Goal: Obtain resource: Download file/media

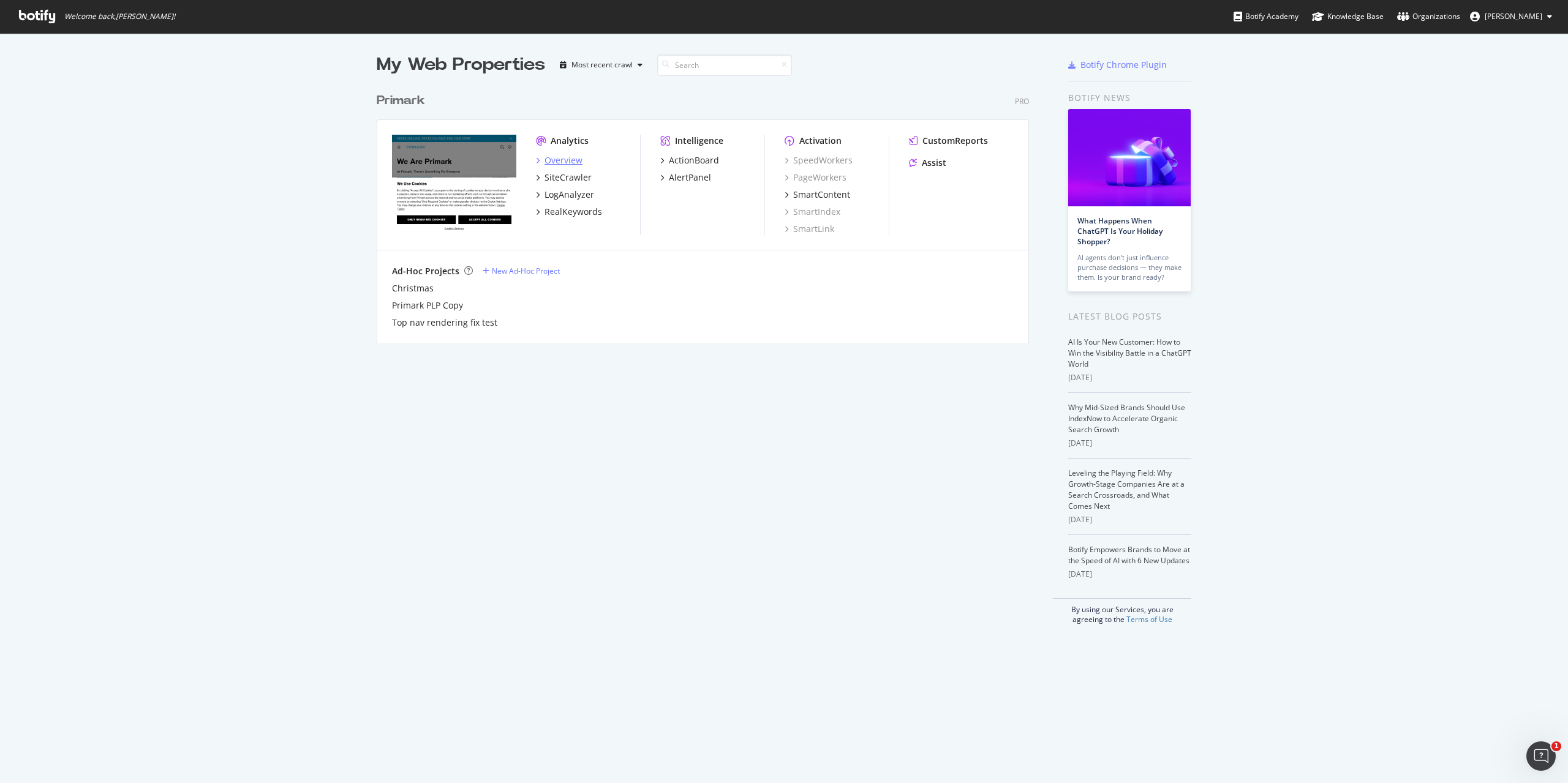
click at [553, 160] on div "Overview" at bounding box center [564, 160] width 38 height 12
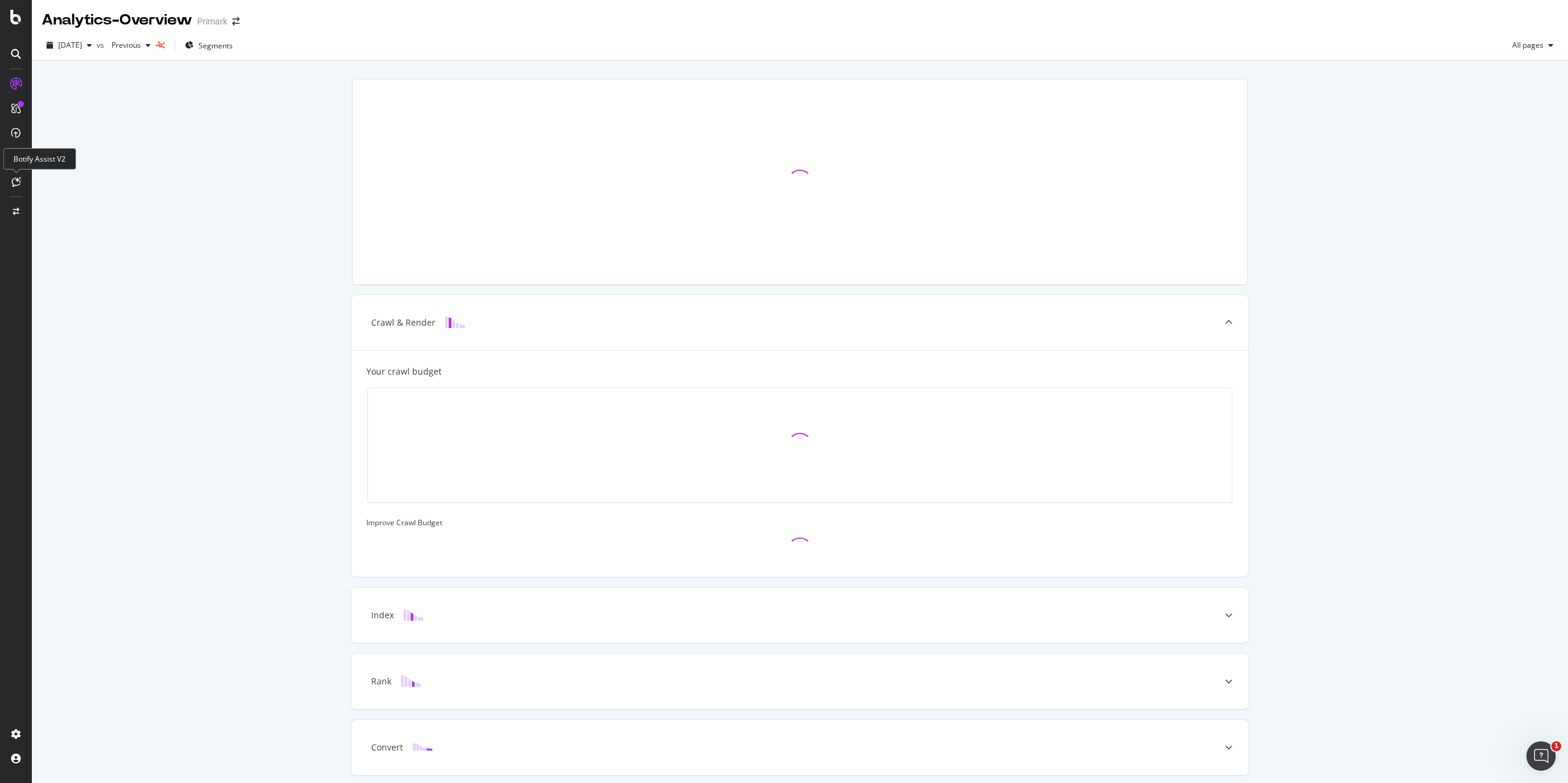
click at [19, 183] on icon at bounding box center [16, 181] width 10 height 10
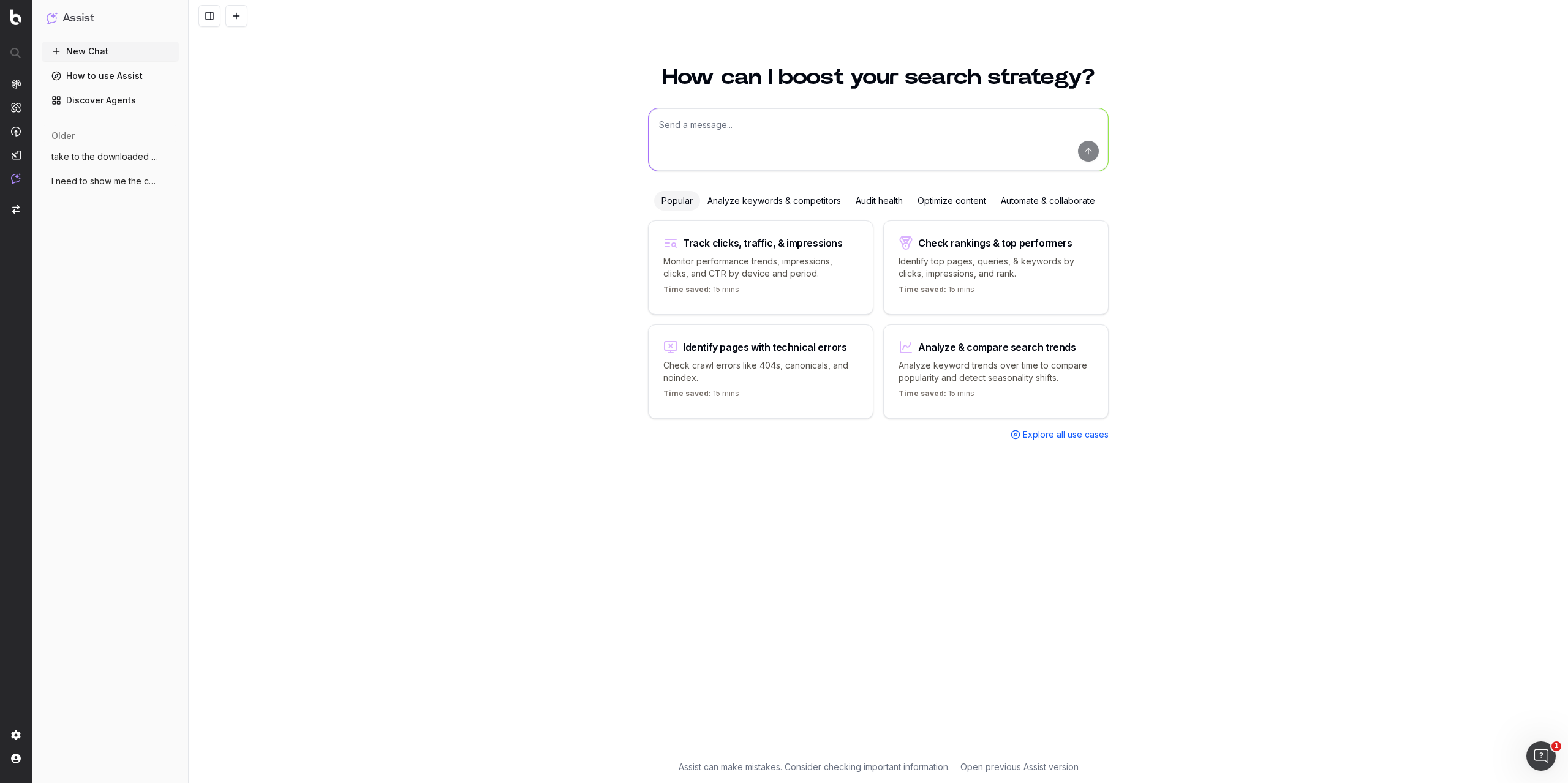
click at [703, 133] on textarea at bounding box center [878, 140] width 459 height 62
paste textarea "weihnachten"
type textarea "Can you select all the URLs containing /c/ or /r/ and one of these three words:…"
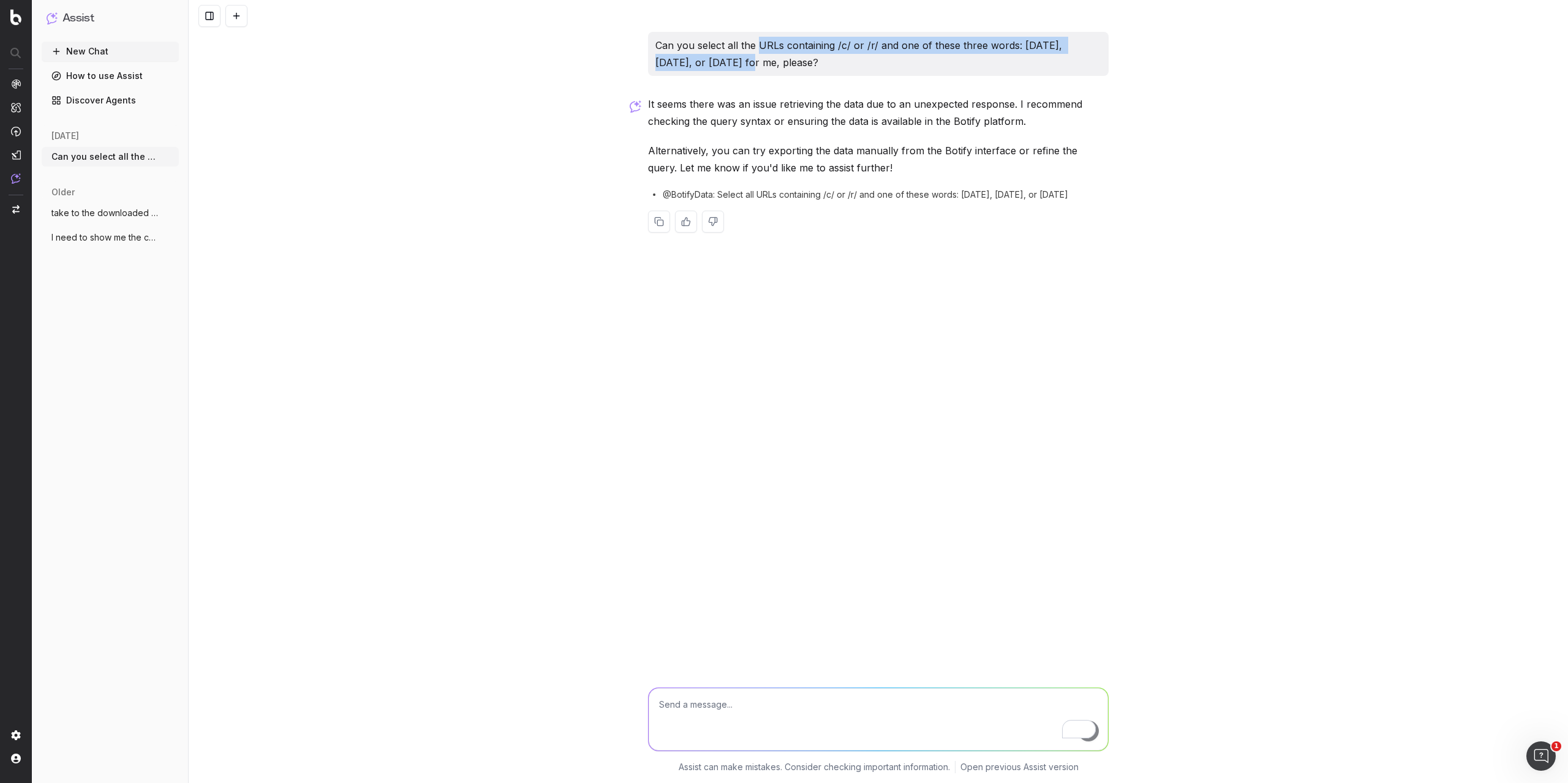
drag, startPoint x: 759, startPoint y: 43, endPoint x: 714, endPoint y: 61, distance: 48.5
click at [714, 61] on p "Can you select all the URLs containing /c/ or /r/ and one of these three words:…" at bounding box center [878, 54] width 446 height 35
copy p "URLs containing /c/ or /r/ and one of these three words: noel, natale, or weihn…"
click at [700, 714] on textarea "To enrich screen reader interactions, please activate Accessibility in Grammarl…" at bounding box center [878, 719] width 459 height 62
paste textarea "URLs containing /c/ or /r/ and one of these three words: noel, natale, or weihn…"
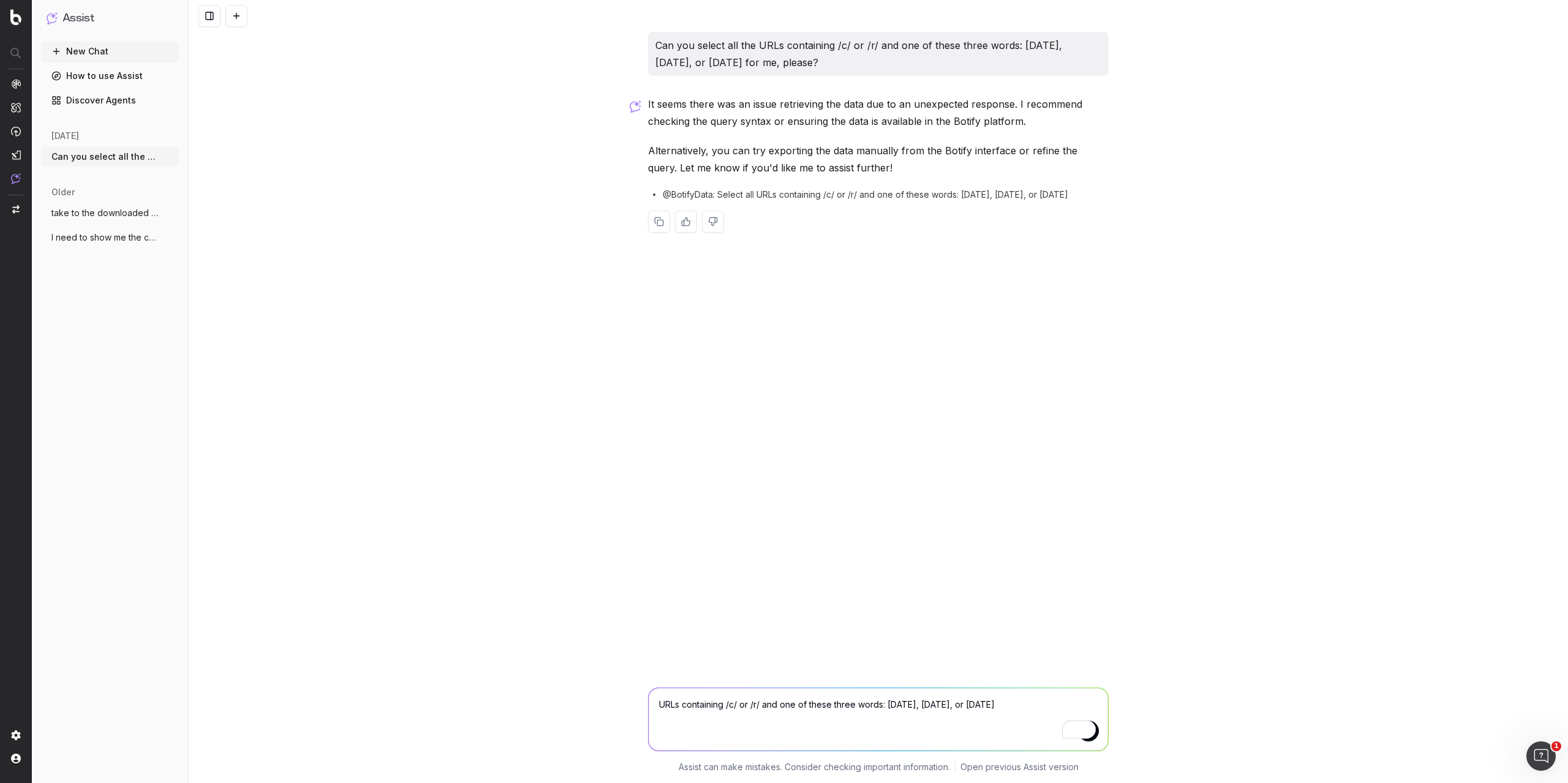
click at [658, 706] on textarea "URLs containing /c/ or /r/ and one of these three words: noel, natale, or weihn…" at bounding box center [878, 719] width 459 height 62
click at [1065, 707] on textarea "Display all the URLs containing /c/ or /r/ and one of these three words: noel, …" at bounding box center [878, 719] width 459 height 62
type textarea "Display all the URLs containing /c/ or /r/ and one of these three words: noel, …"
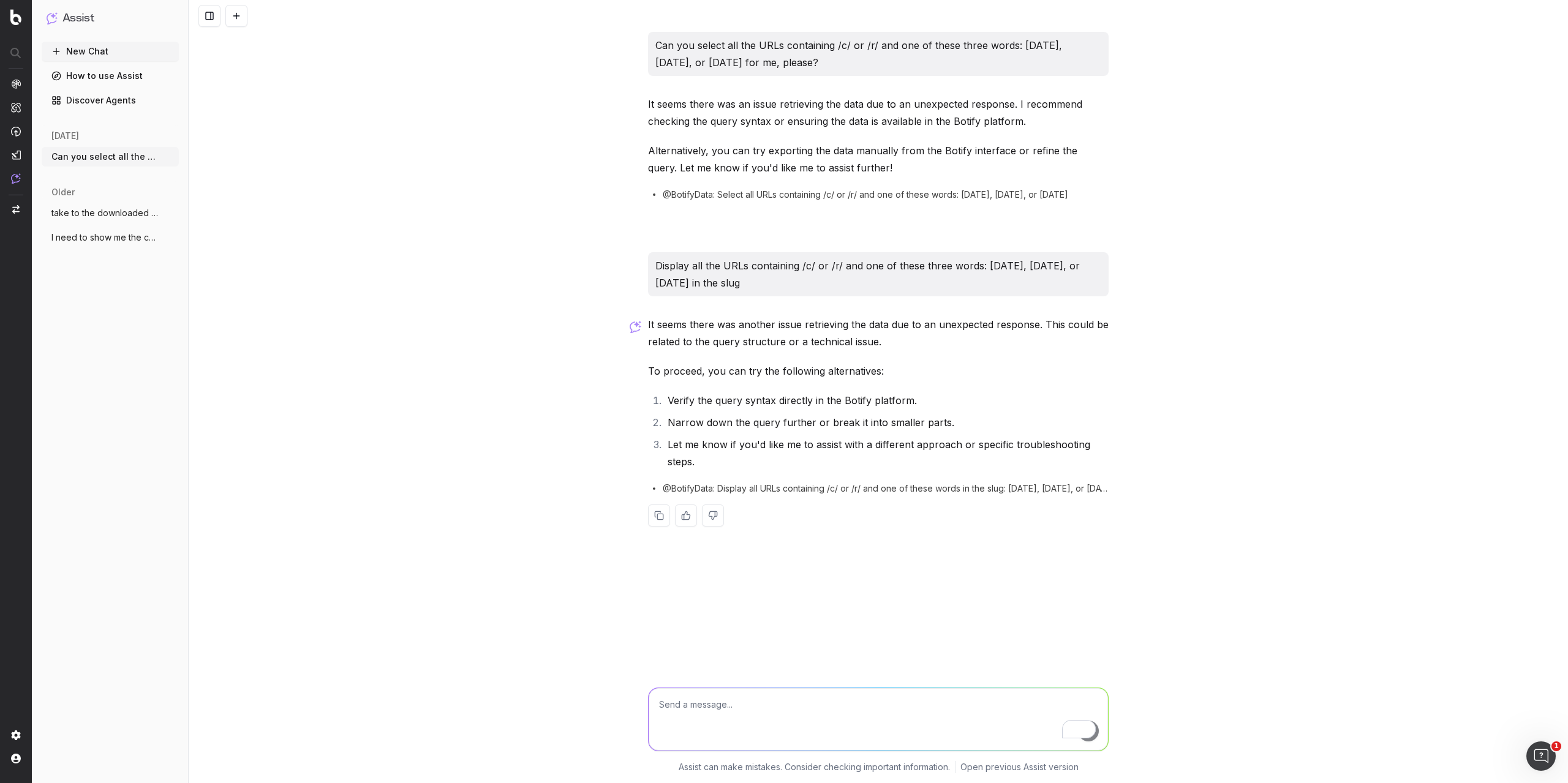
click at [715, 707] on textarea "To enrich screen reader interactions, please activate Accessibility in Grammarl…" at bounding box center [878, 719] width 459 height 62
paste textarea "URLs containing /c/ or /r/ and one of these three words: noel, natale, or weihn…"
drag, startPoint x: 947, startPoint y: 704, endPoint x: 785, endPoint y: 711, distance: 162.2
click at [782, 711] on textarea "URLs containing /c/ or /r/ and one of these three words: noel, natale, or weihn…" at bounding box center [878, 719] width 459 height 62
type textarea "URLs containing /c/ or /r/ and weihnachten"
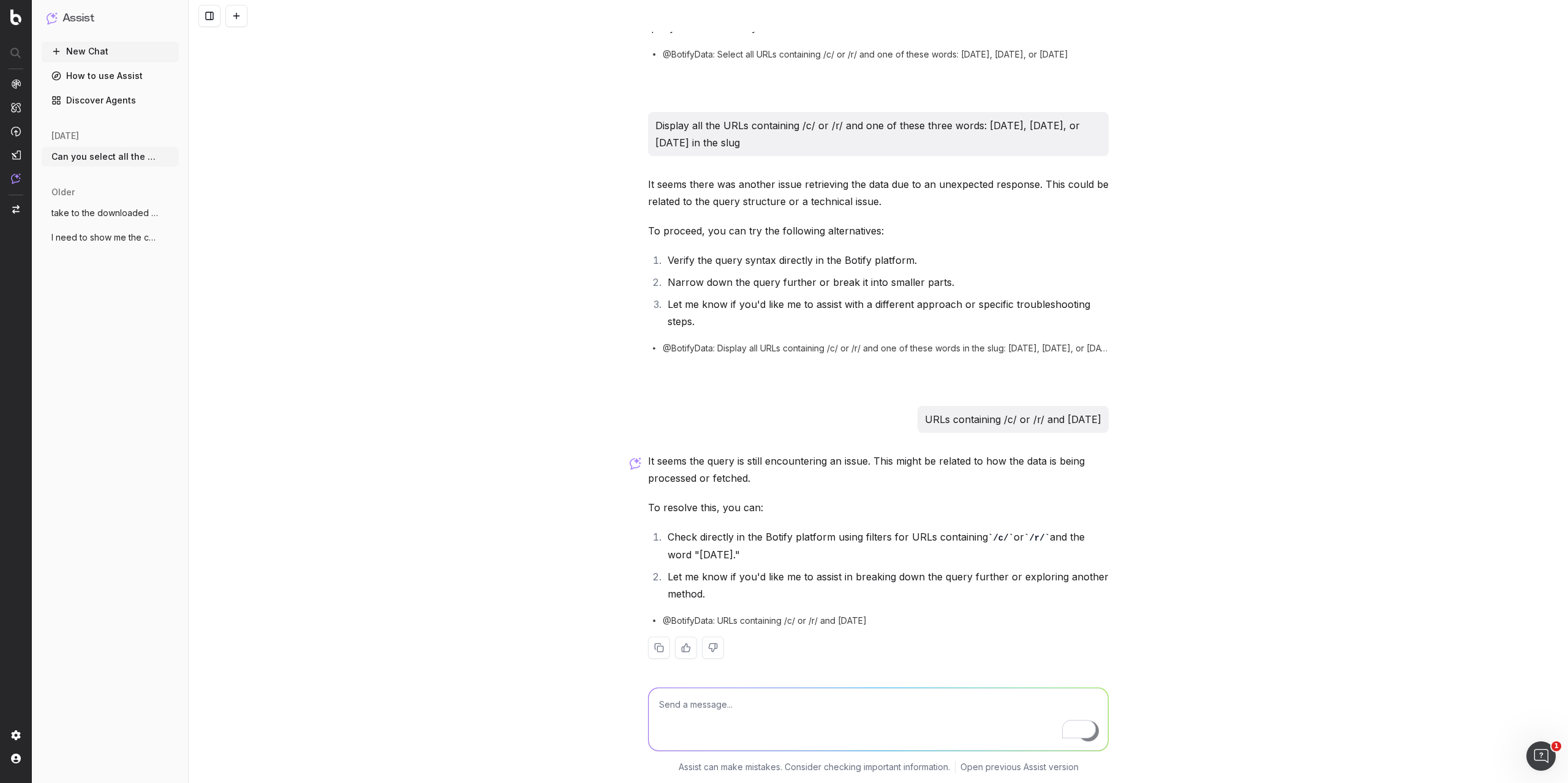
scroll to position [145, 0]
drag, startPoint x: 891, startPoint y: 614, endPoint x: 844, endPoint y: 616, distance: 47.0
click at [838, 616] on div "@BotifyData: URLs containing /c/ or /r/ and weihnachten" at bounding box center [878, 616] width 461 height 12
copy span "[DATE]"
click at [511, 486] on div "Can you select all the URLs containing /c/ or /r/ and one of these three words:…" at bounding box center [878, 392] width 1379 height 783
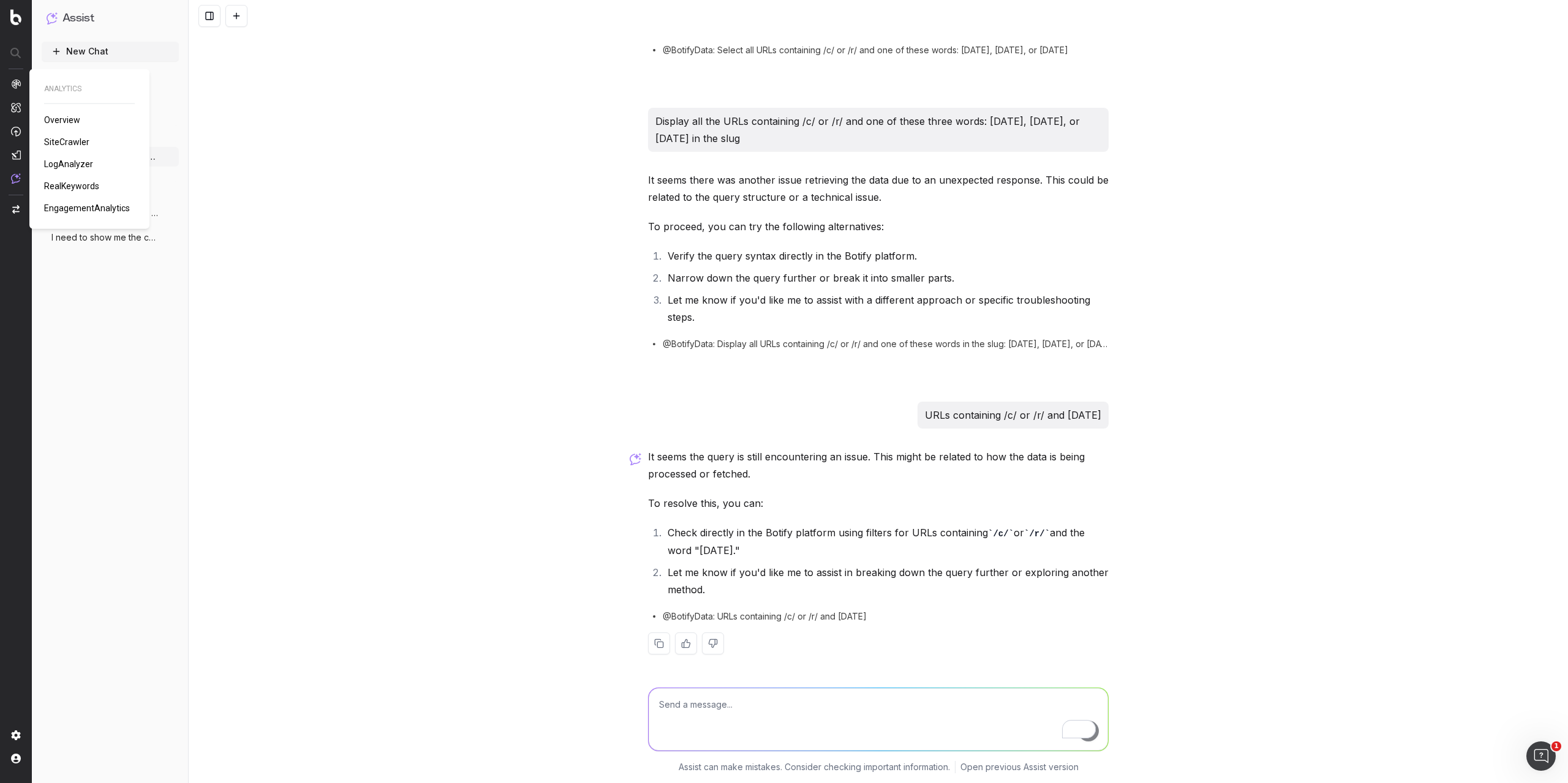
click at [65, 142] on span "SiteCrawler" at bounding box center [67, 142] width 46 height 10
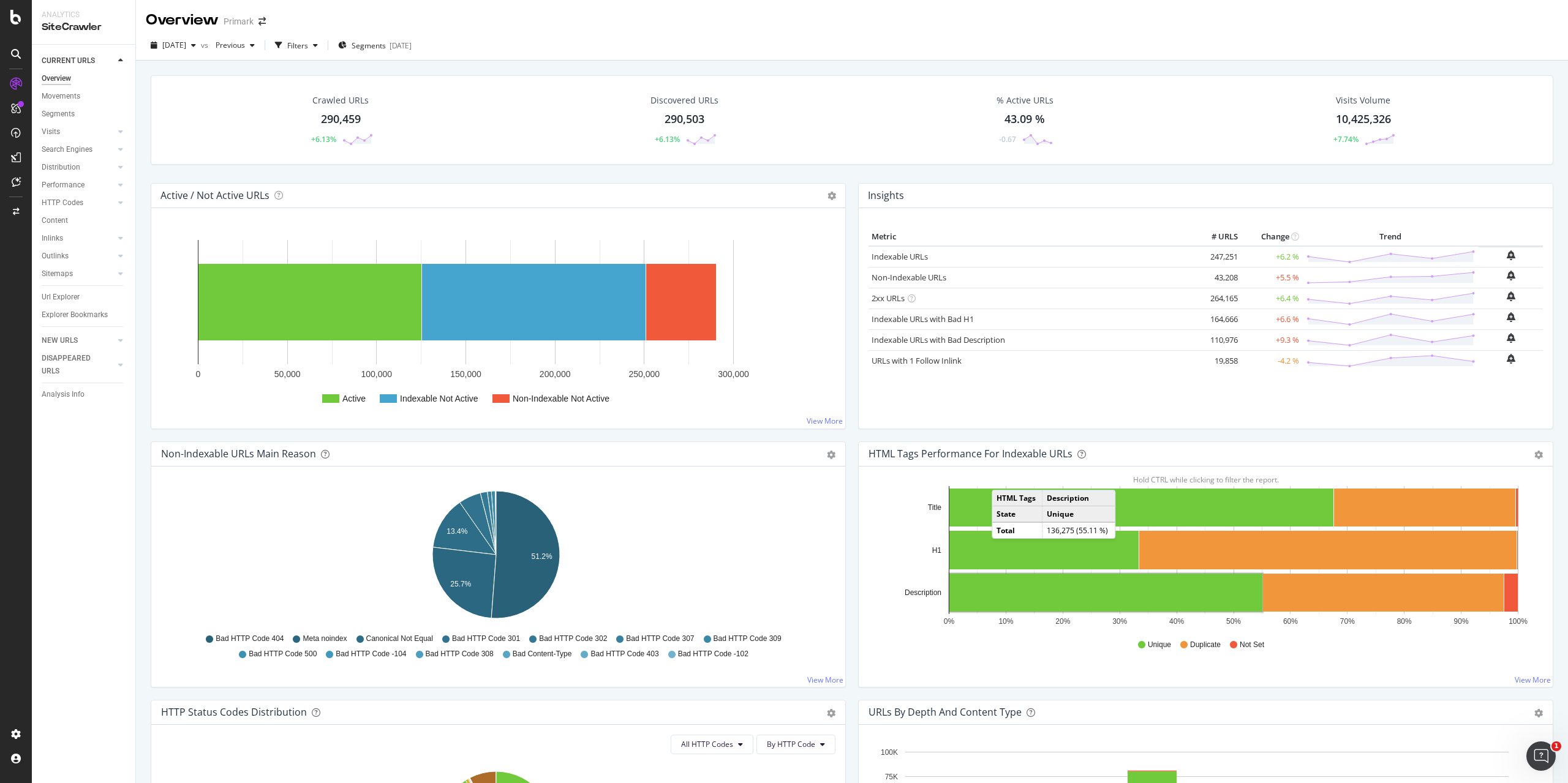
click at [1018, 117] on div "43.09 %" at bounding box center [1024, 120] width 40 height 16
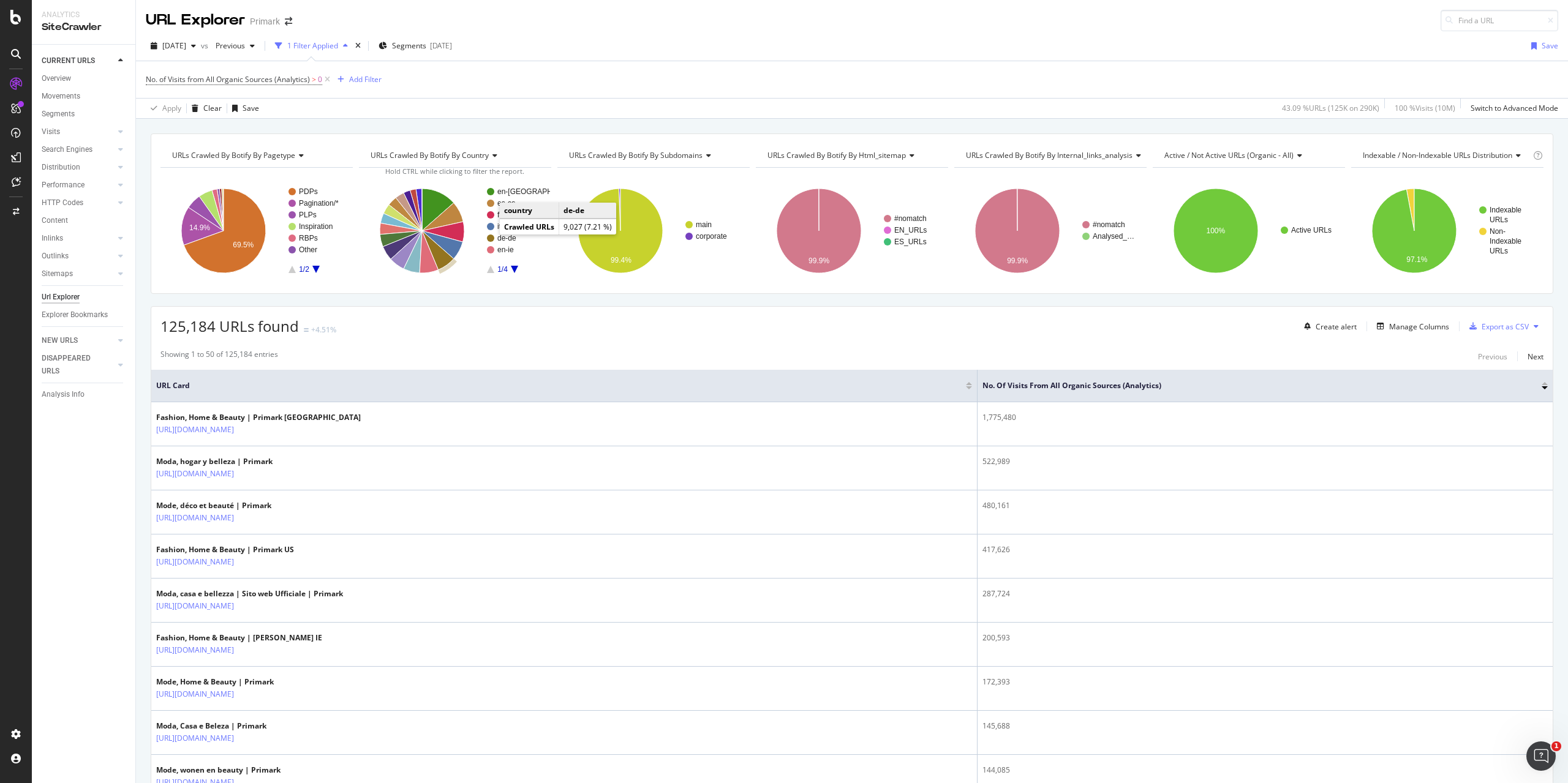
click at [501, 234] on text "de-de" at bounding box center [507, 238] width 19 height 9
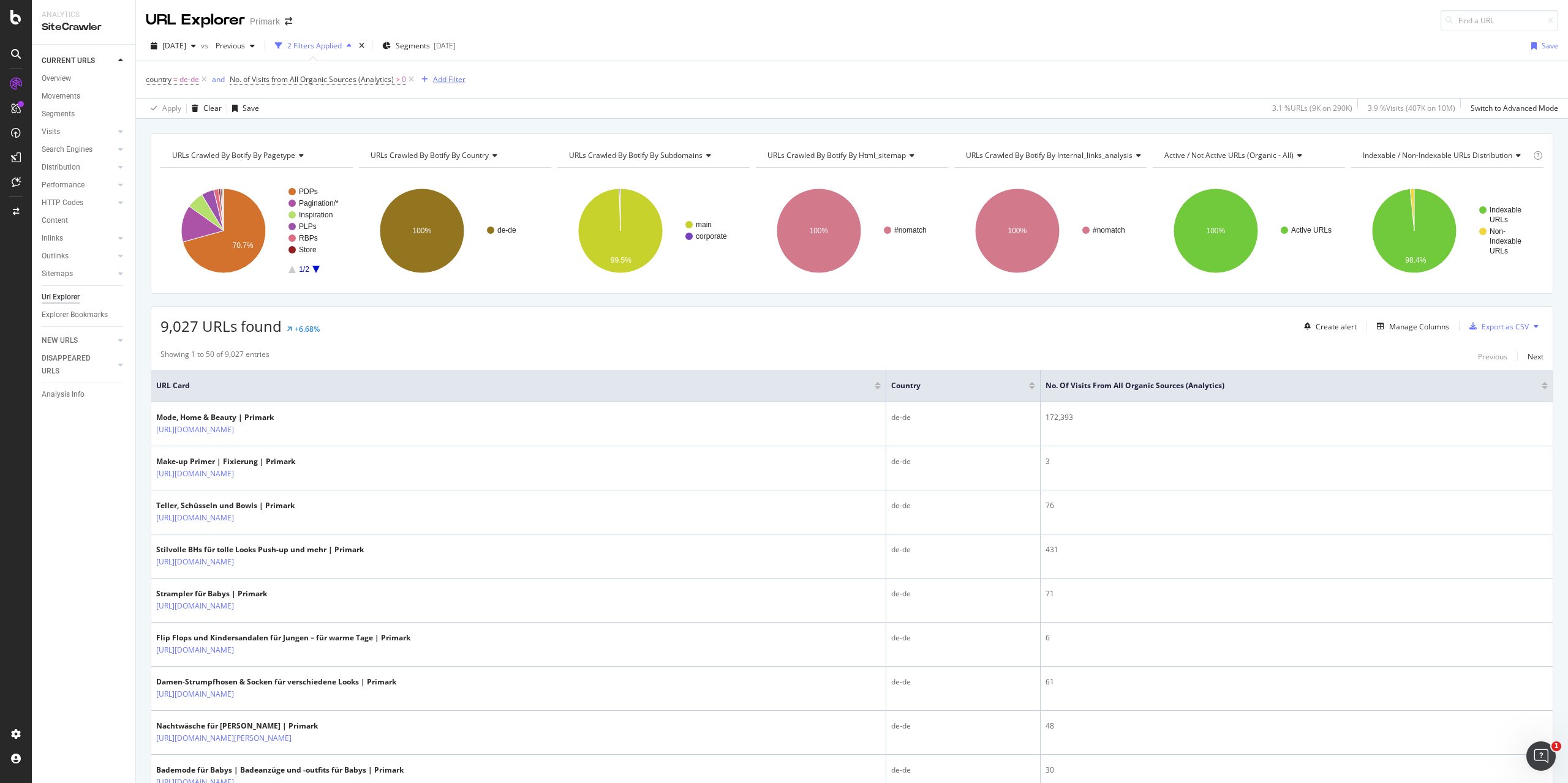
click at [443, 80] on div "Add Filter" at bounding box center [449, 79] width 32 height 10
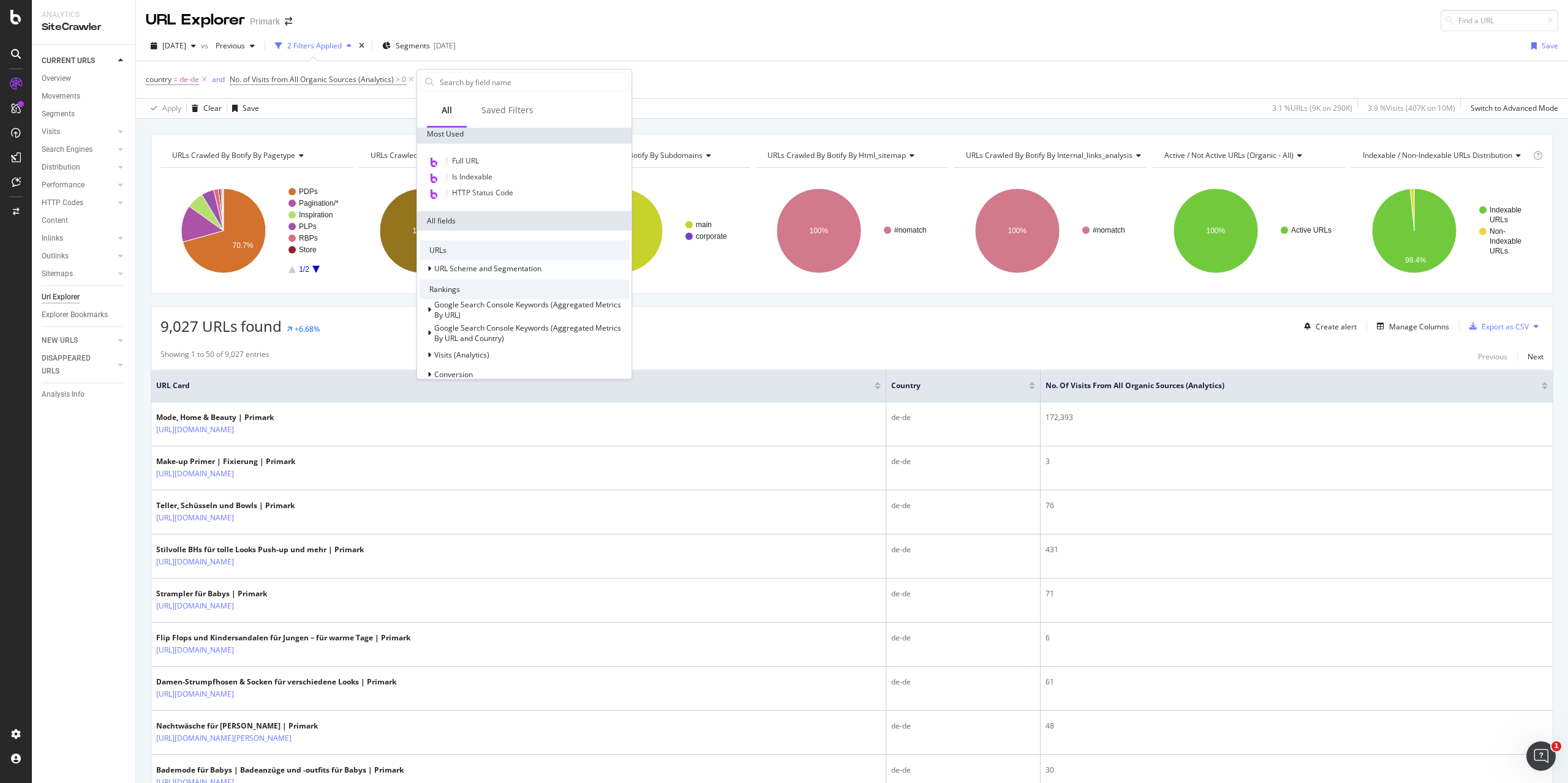
scroll to position [123, 0]
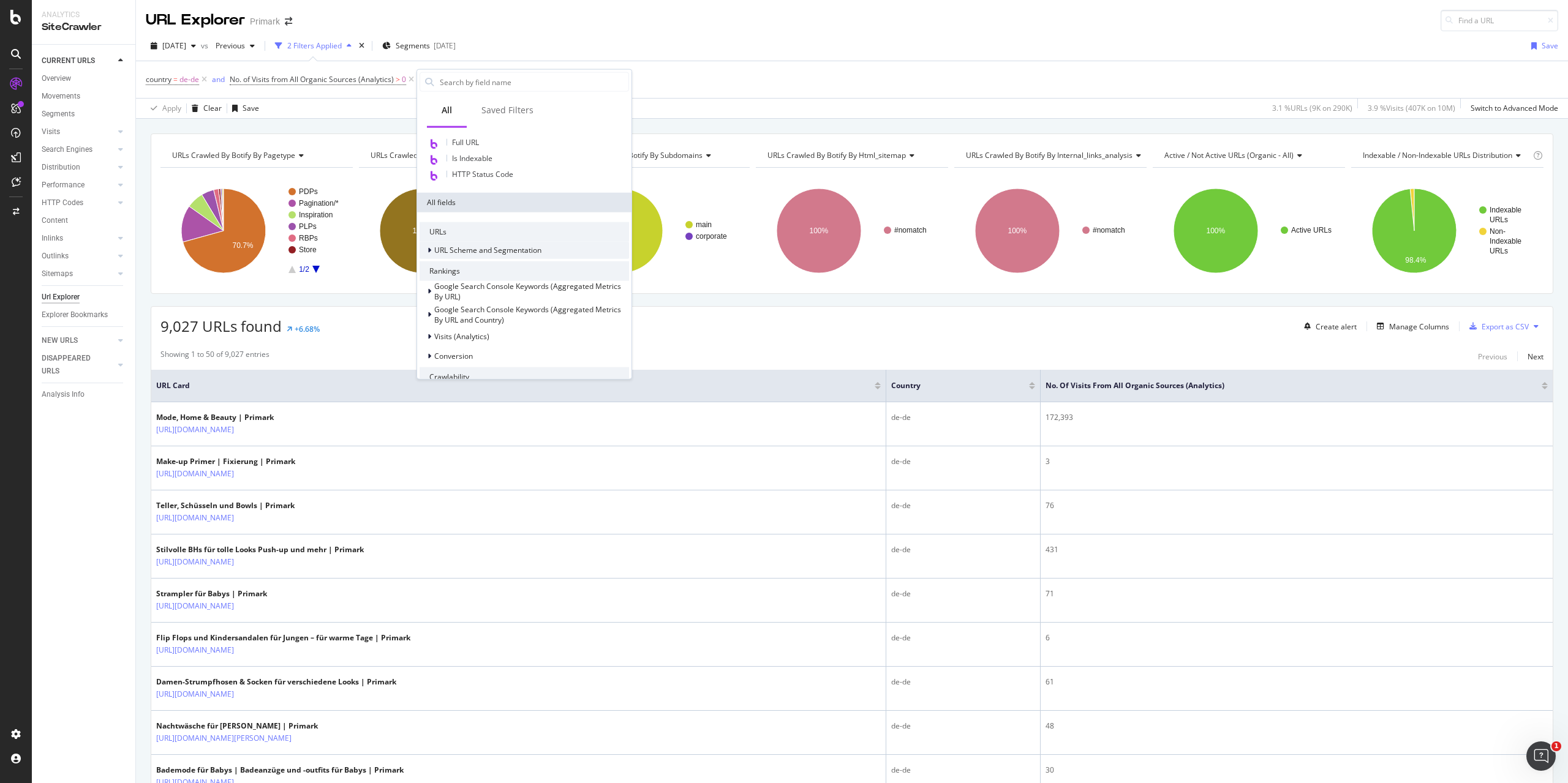
click at [429, 248] on icon at bounding box center [429, 250] width 4 height 7
click at [476, 340] on span "URL Query String" at bounding box center [488, 339] width 58 height 10
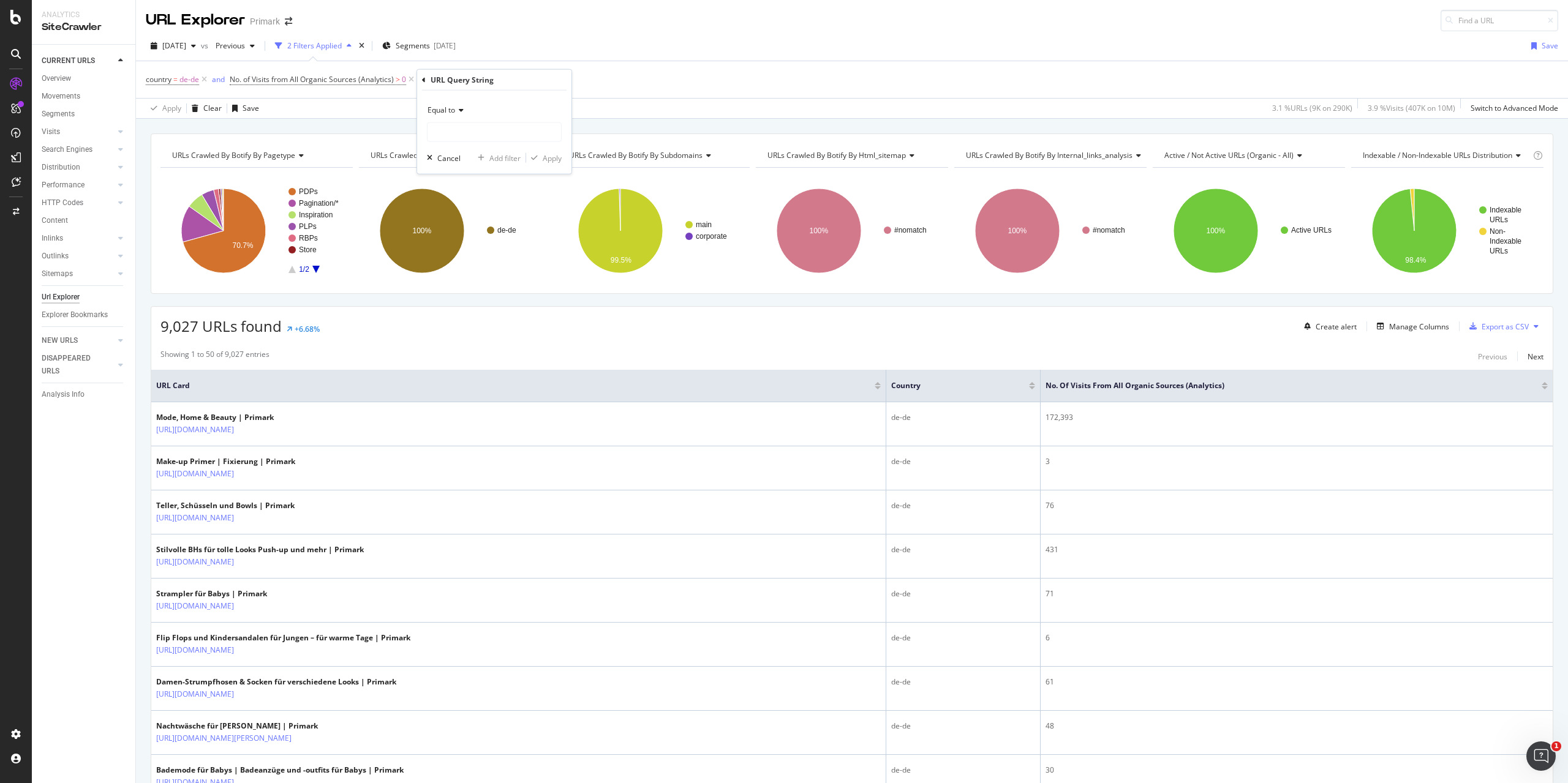
click at [461, 109] on icon at bounding box center [459, 110] width 9 height 7
click at [456, 225] on span "Contains" at bounding box center [447, 231] width 30 height 10
click at [456, 129] on input "text" at bounding box center [495, 132] width 134 height 20
paste input "[DATE]"
type input "[DATE]"
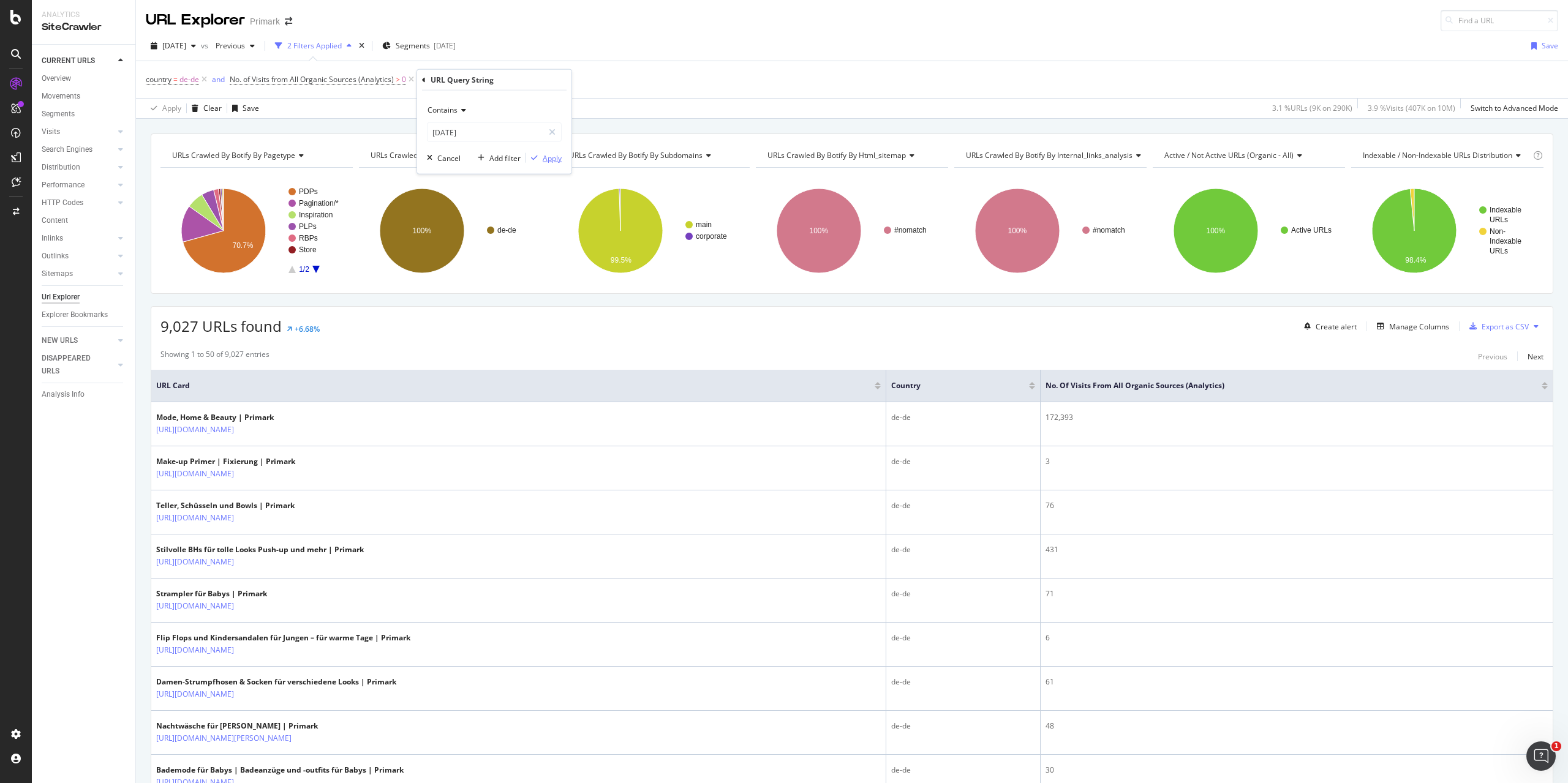
click at [550, 158] on div "Apply" at bounding box center [552, 158] width 19 height 10
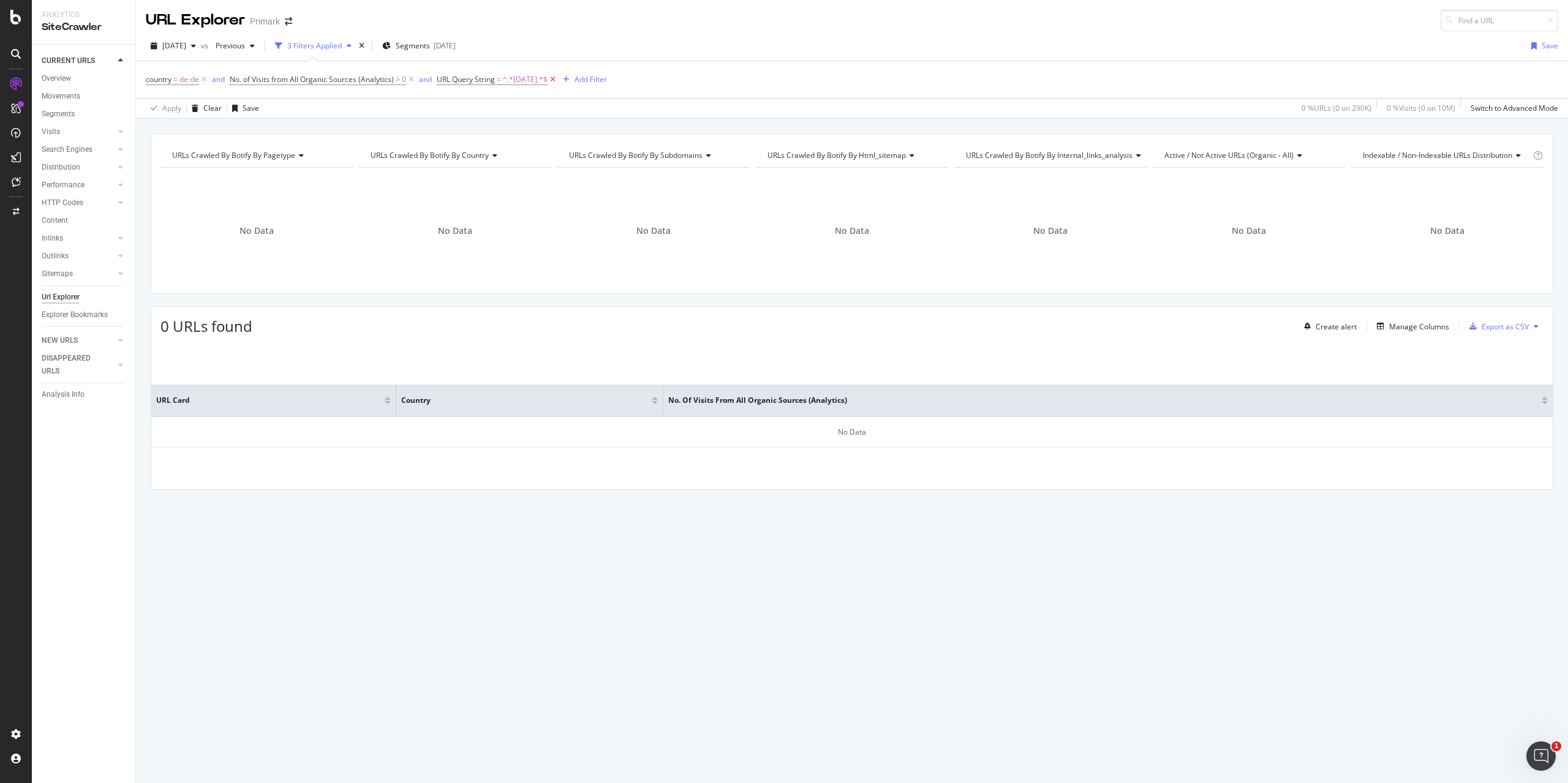
click at [558, 78] on icon at bounding box center [553, 79] width 10 height 12
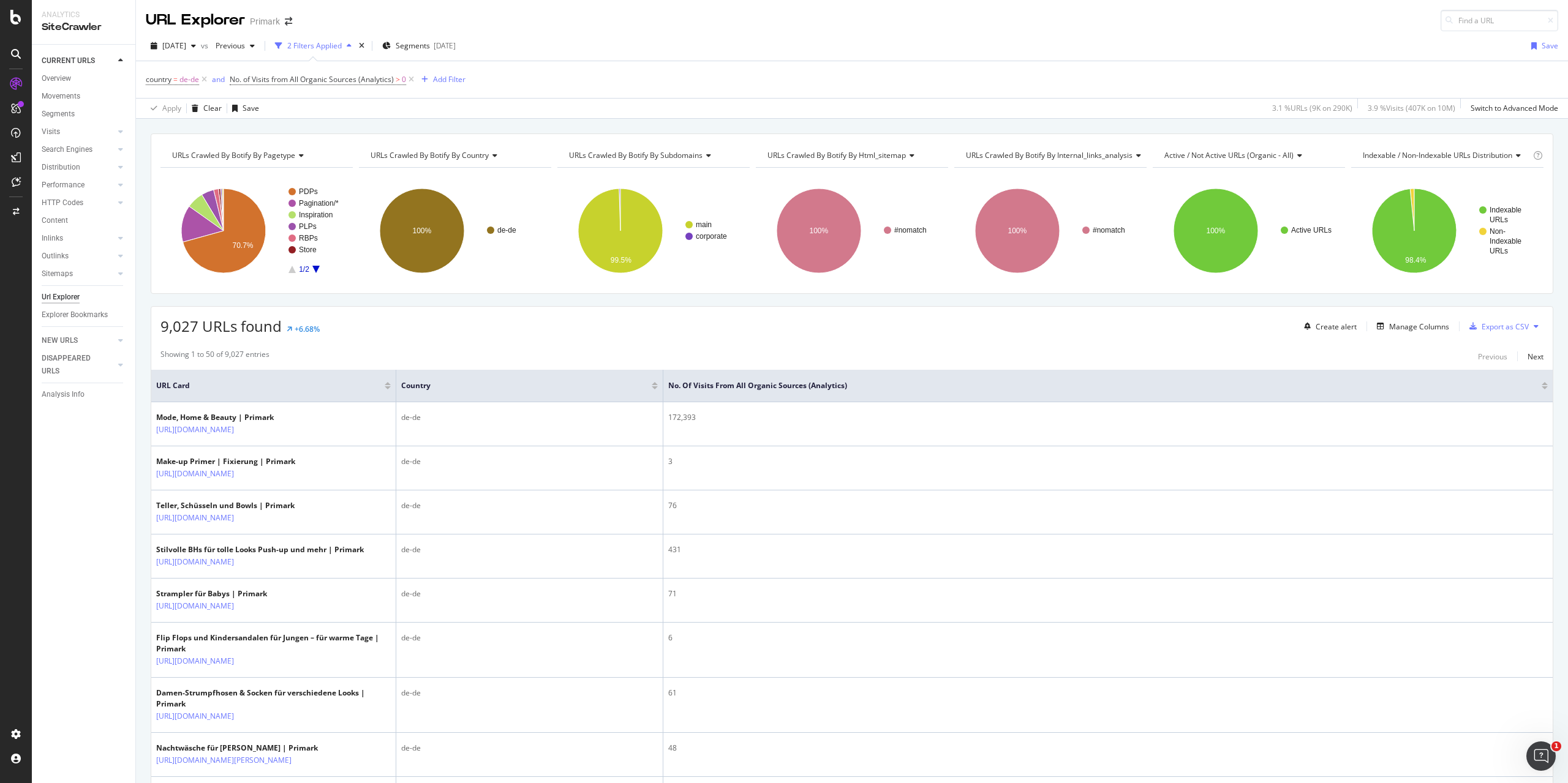
click at [410, 78] on icon at bounding box center [411, 79] width 10 height 12
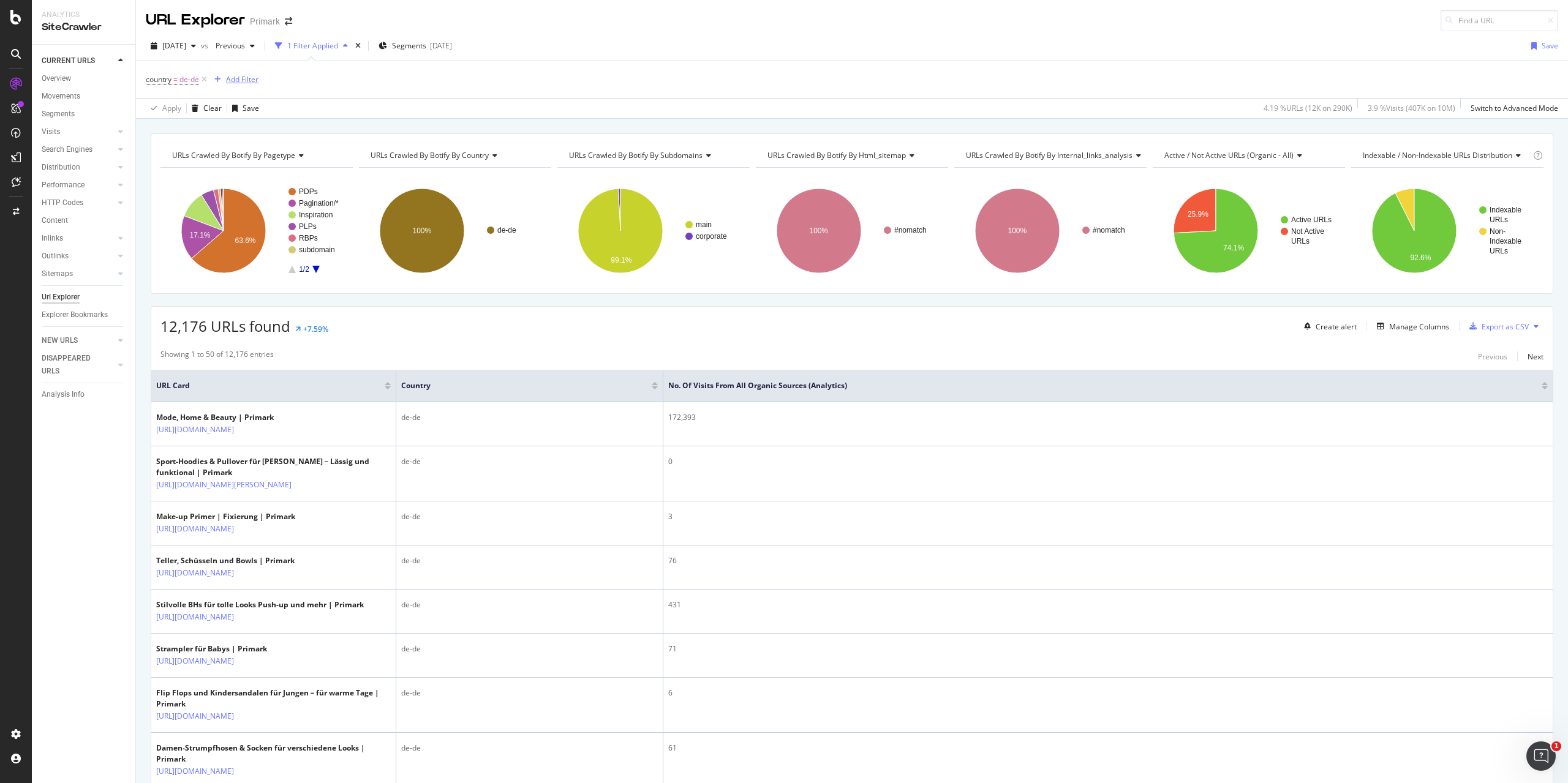
click at [245, 79] on div "Add Filter" at bounding box center [242, 79] width 32 height 10
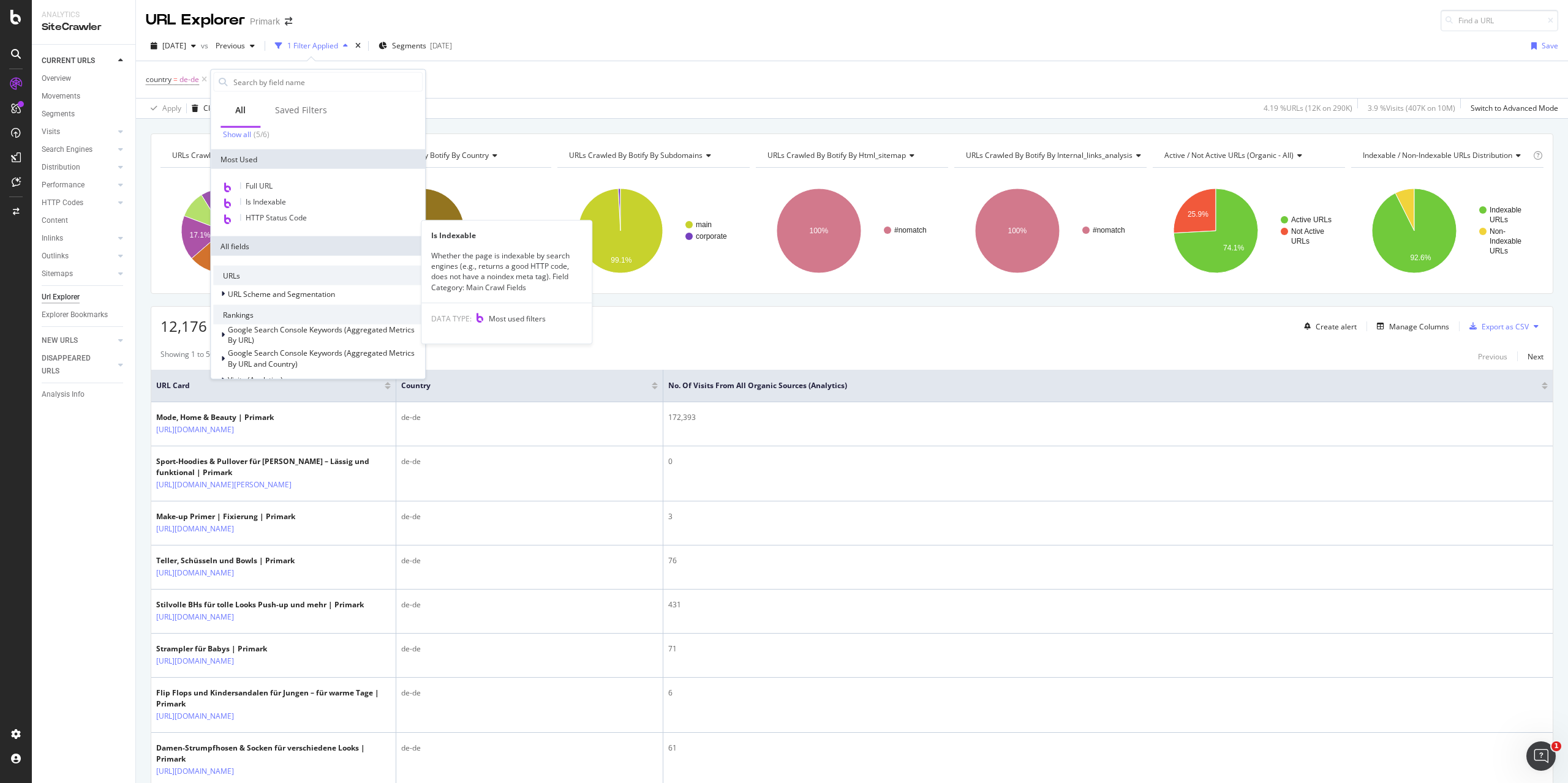
scroll to position [134, 0]
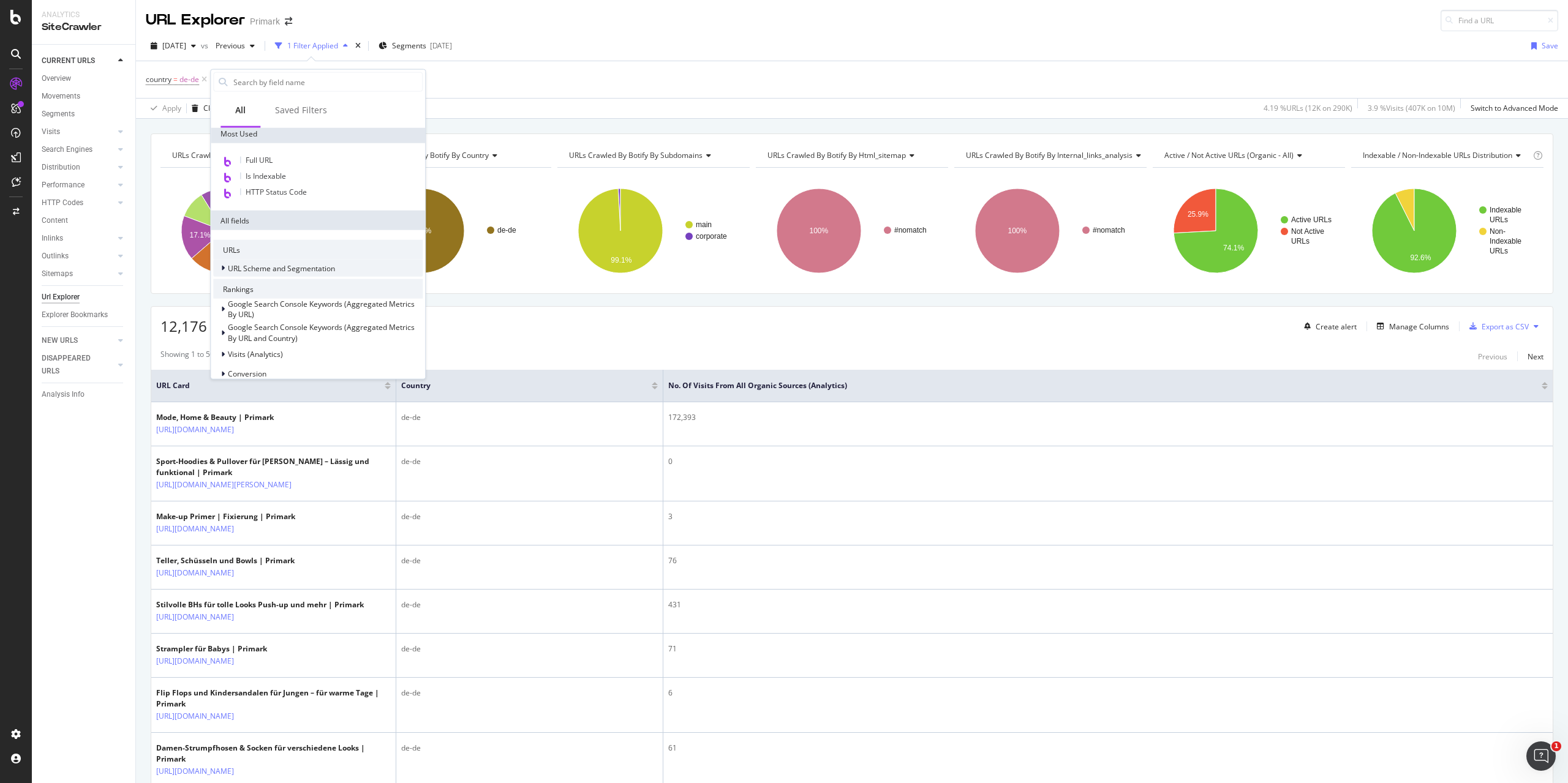
click at [226, 267] on div at bounding box center [224, 268] width 7 height 12
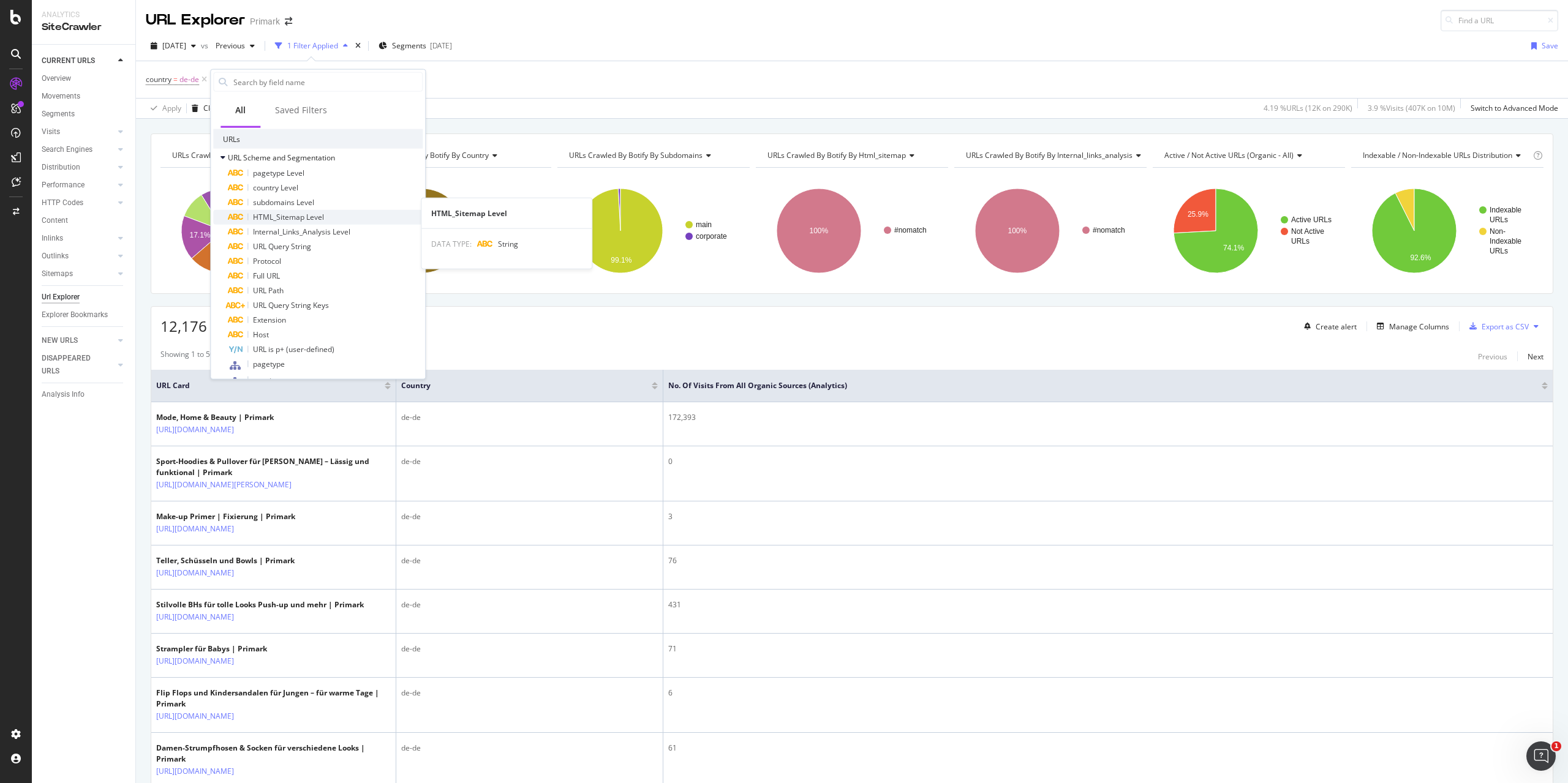
scroll to position [256, 0]
click at [292, 189] on span "subdomains Level" at bounding box center [283, 191] width 61 height 10
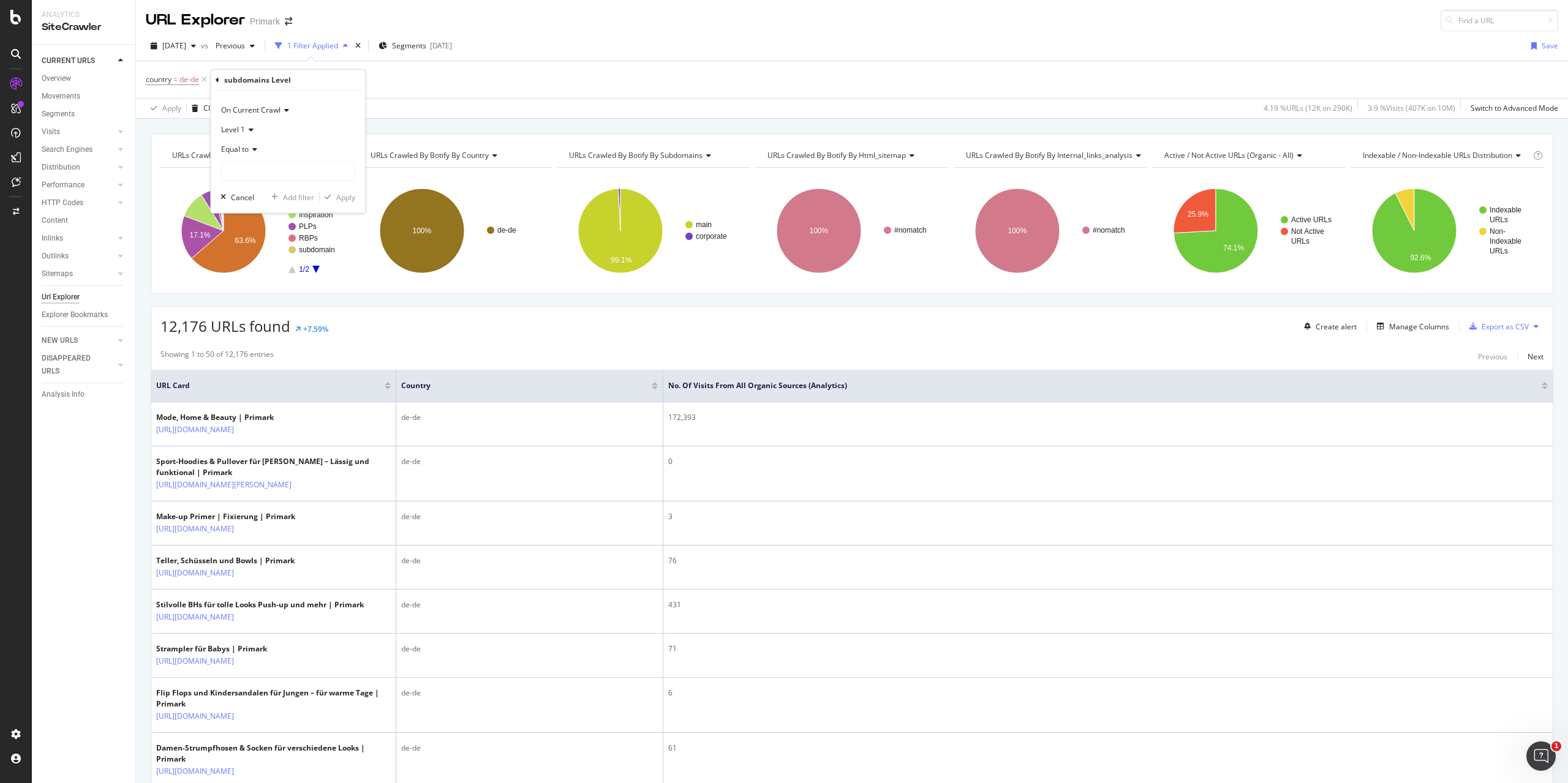
click at [257, 148] on icon at bounding box center [253, 149] width 9 height 7
click at [332, 115] on div "On Current Crawl" at bounding box center [287, 110] width 134 height 20
click at [310, 106] on div "On Current Crawl" at bounding box center [287, 110] width 134 height 20
click at [250, 168] on input "text" at bounding box center [288, 171] width 134 height 20
click at [245, 149] on span "Equal to" at bounding box center [235, 149] width 28 height 10
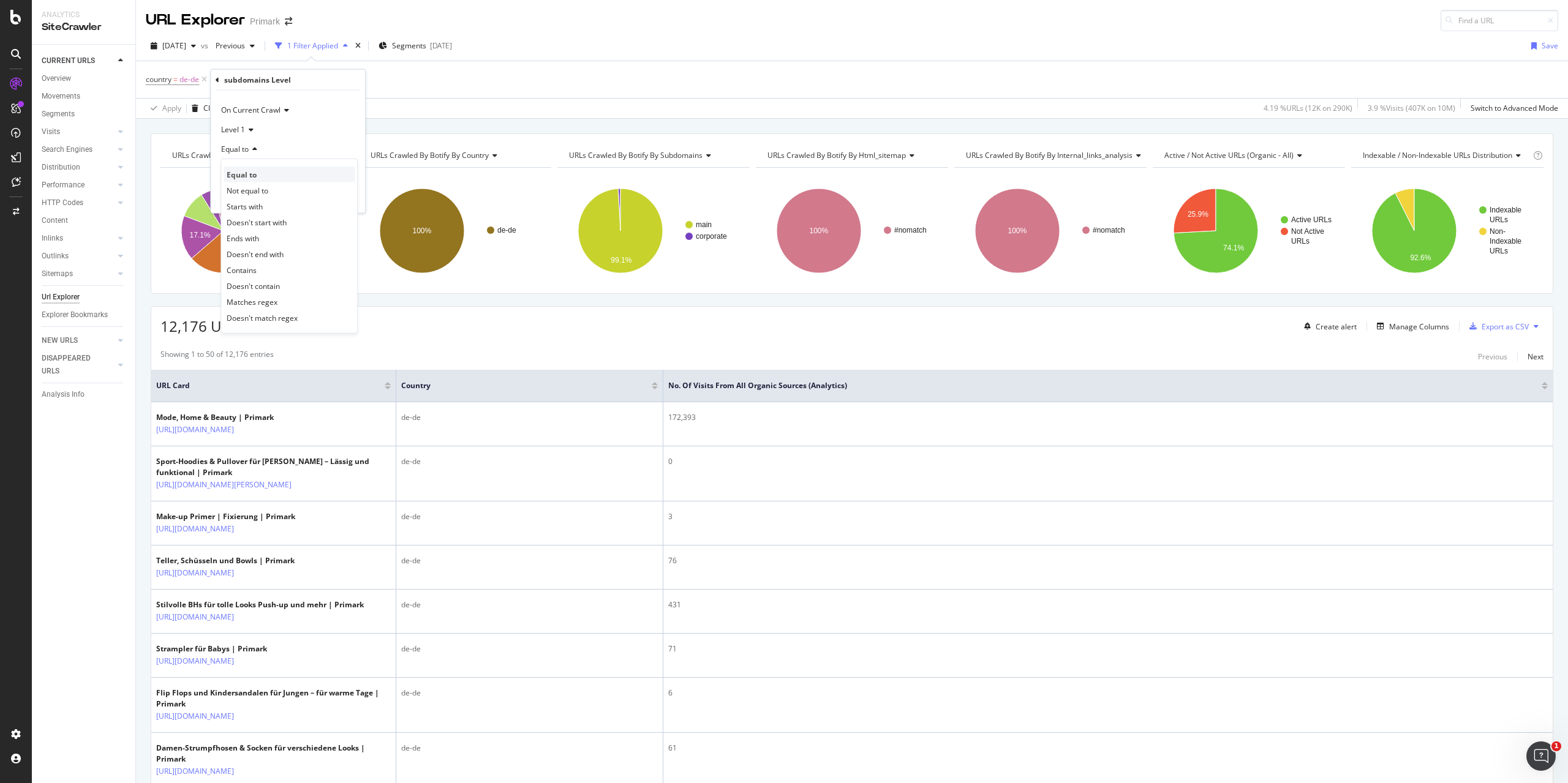
click at [242, 172] on span "Equal to" at bounding box center [241, 174] width 30 height 10
paste input "[DATE]"
type input "[DATE]"
click at [337, 194] on div "Apply" at bounding box center [346, 197] width 19 height 10
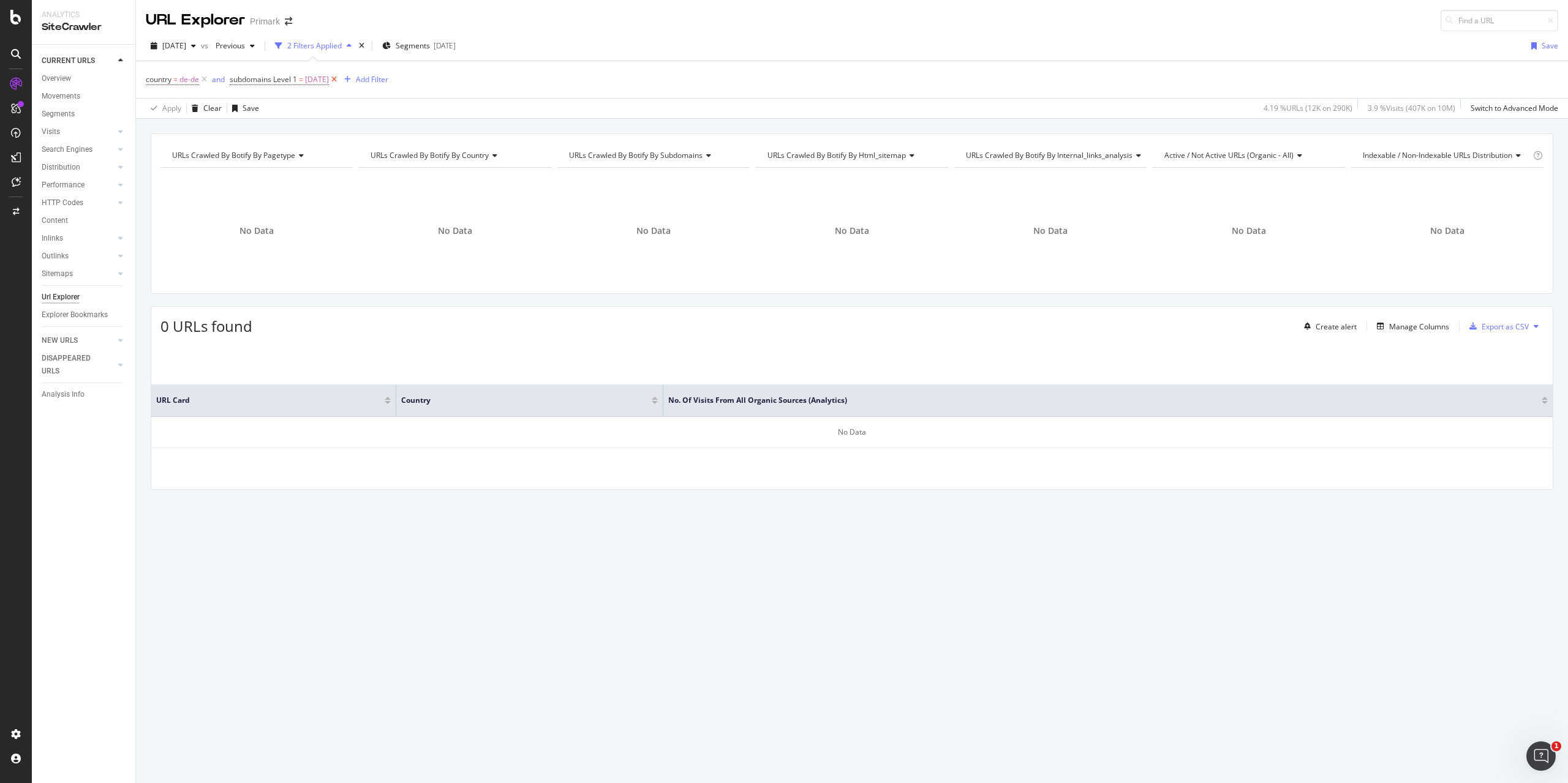
click at [339, 79] on icon at bounding box center [334, 79] width 10 height 12
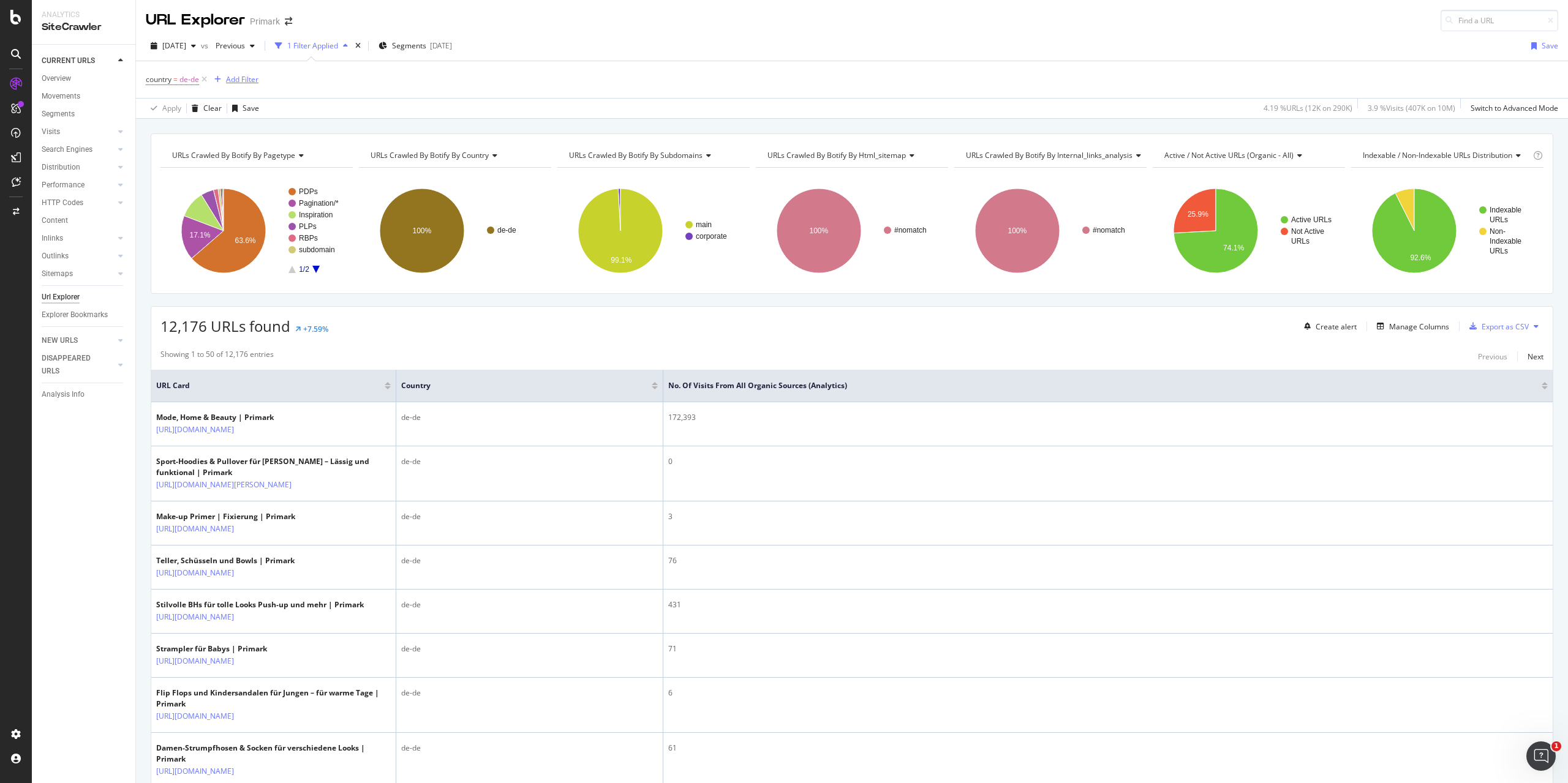
click at [248, 82] on div "Add Filter" at bounding box center [242, 79] width 32 height 10
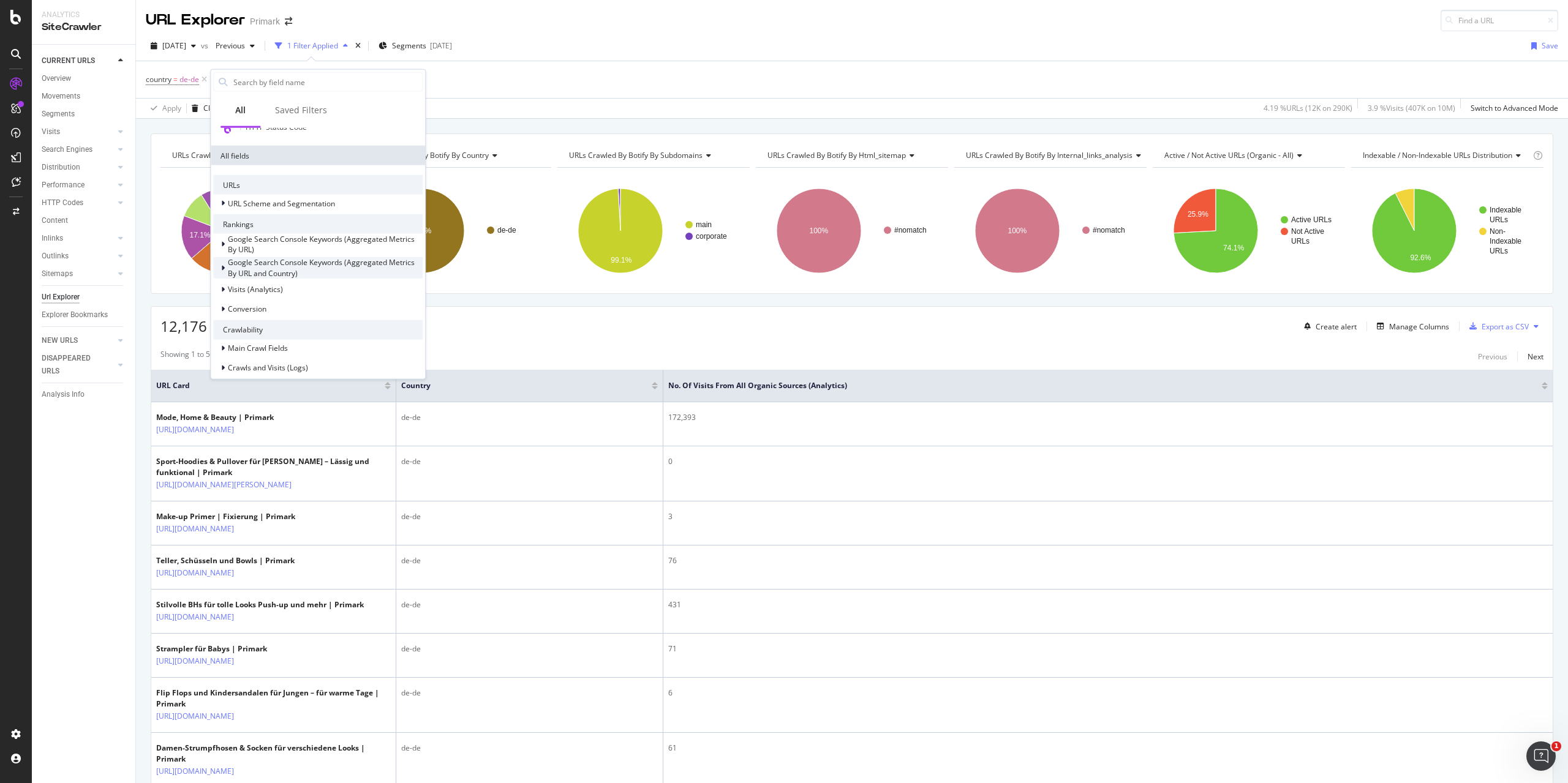
scroll to position [184, 0]
click at [256, 217] on span "URL Scheme and Segmentation" at bounding box center [281, 217] width 107 height 10
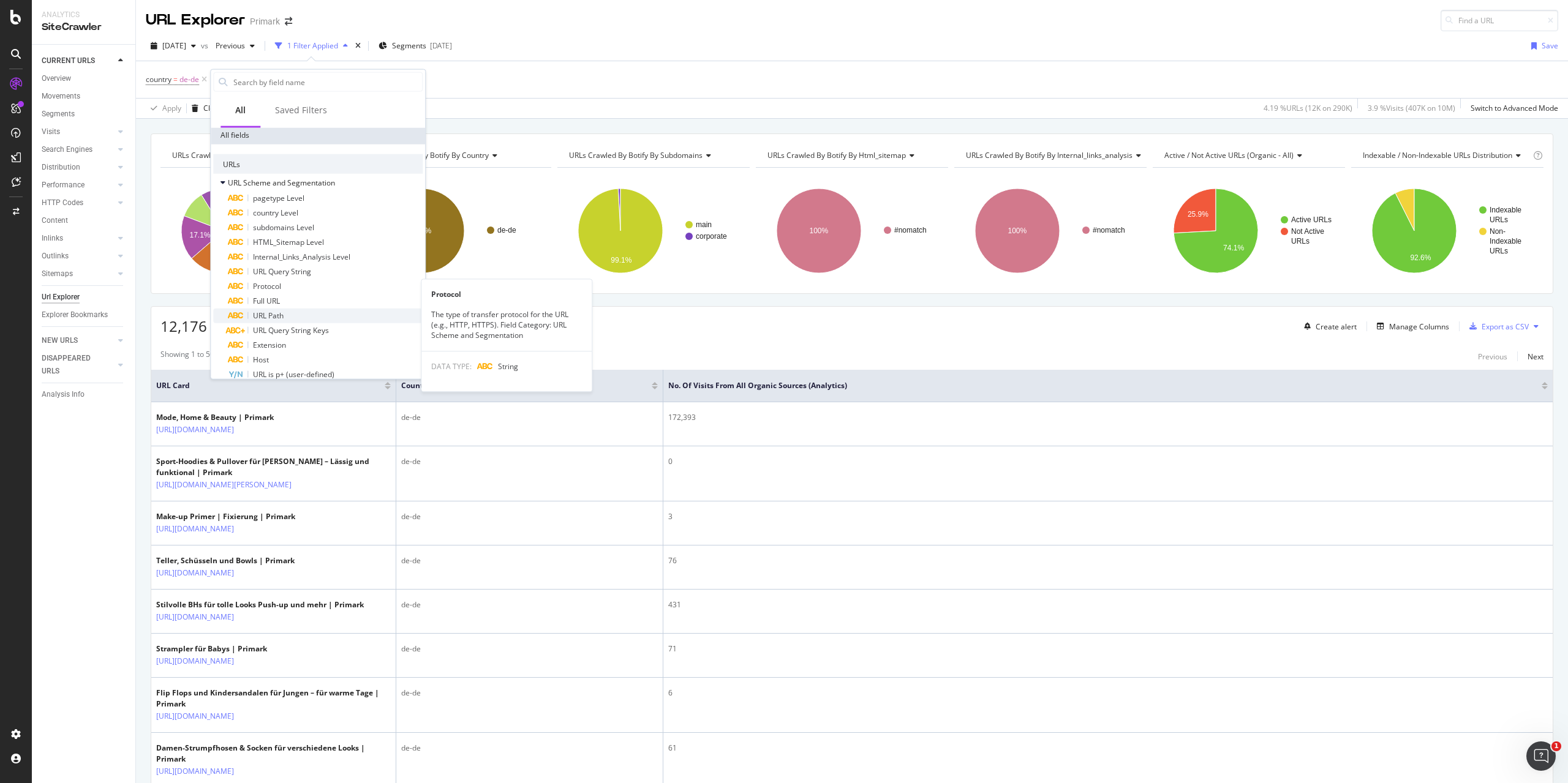
scroll to position [245, 0]
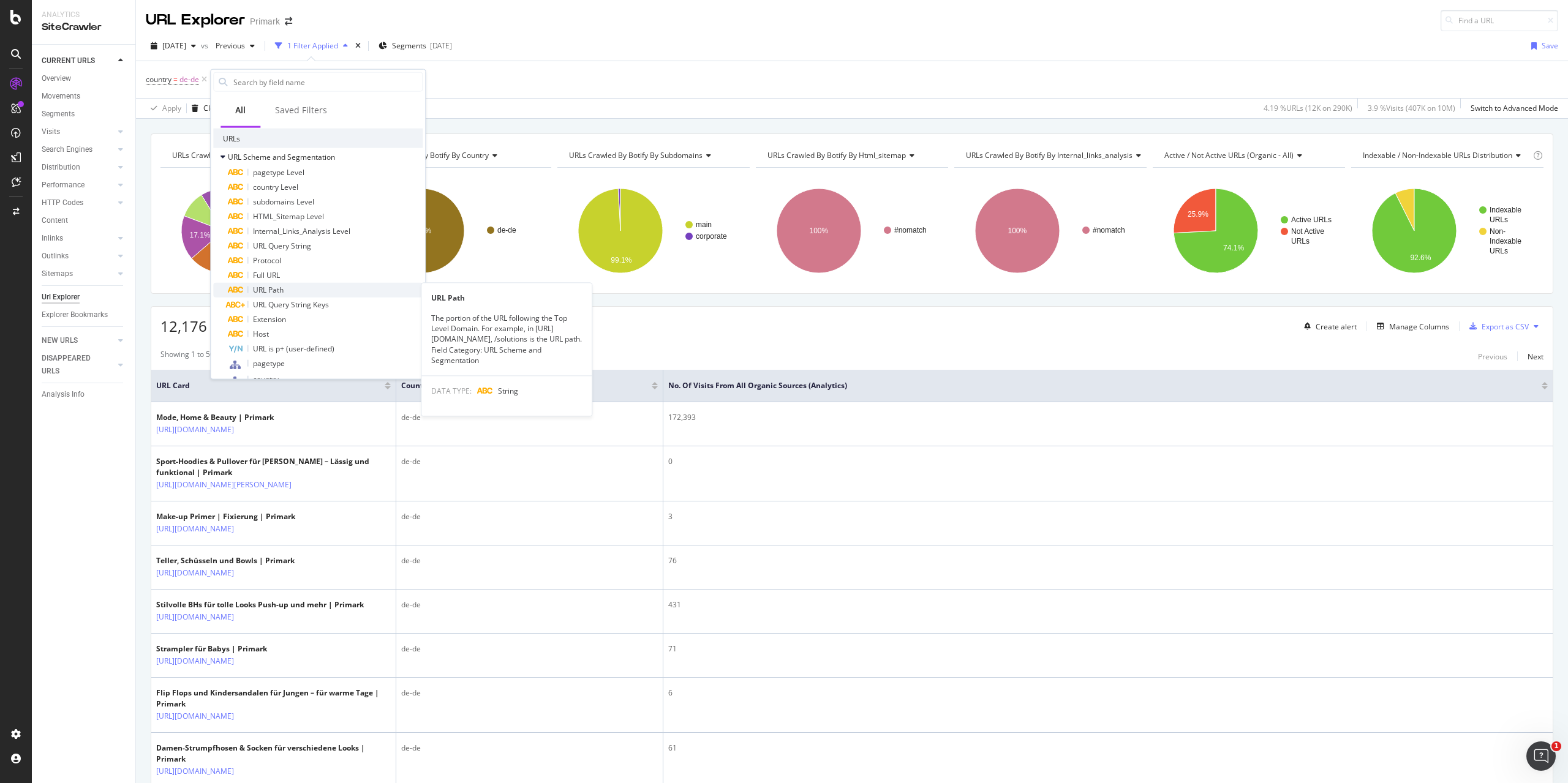
click at [273, 287] on span "URL Path" at bounding box center [268, 290] width 31 height 10
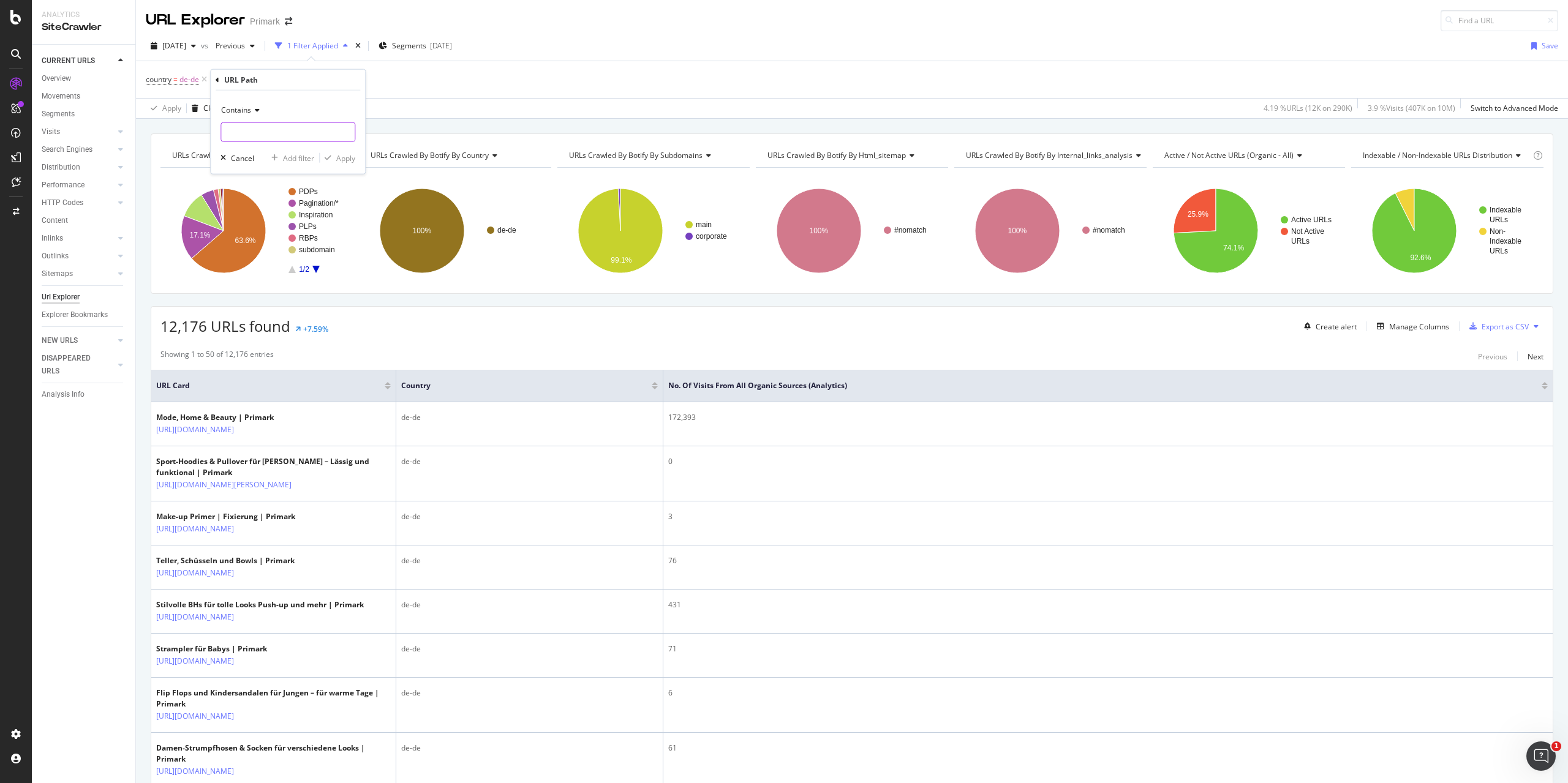
click at [257, 130] on input "text" at bounding box center [288, 132] width 134 height 20
paste input "[DATE]"
type input "[DATE]"
click at [344, 156] on div "Apply" at bounding box center [346, 158] width 19 height 10
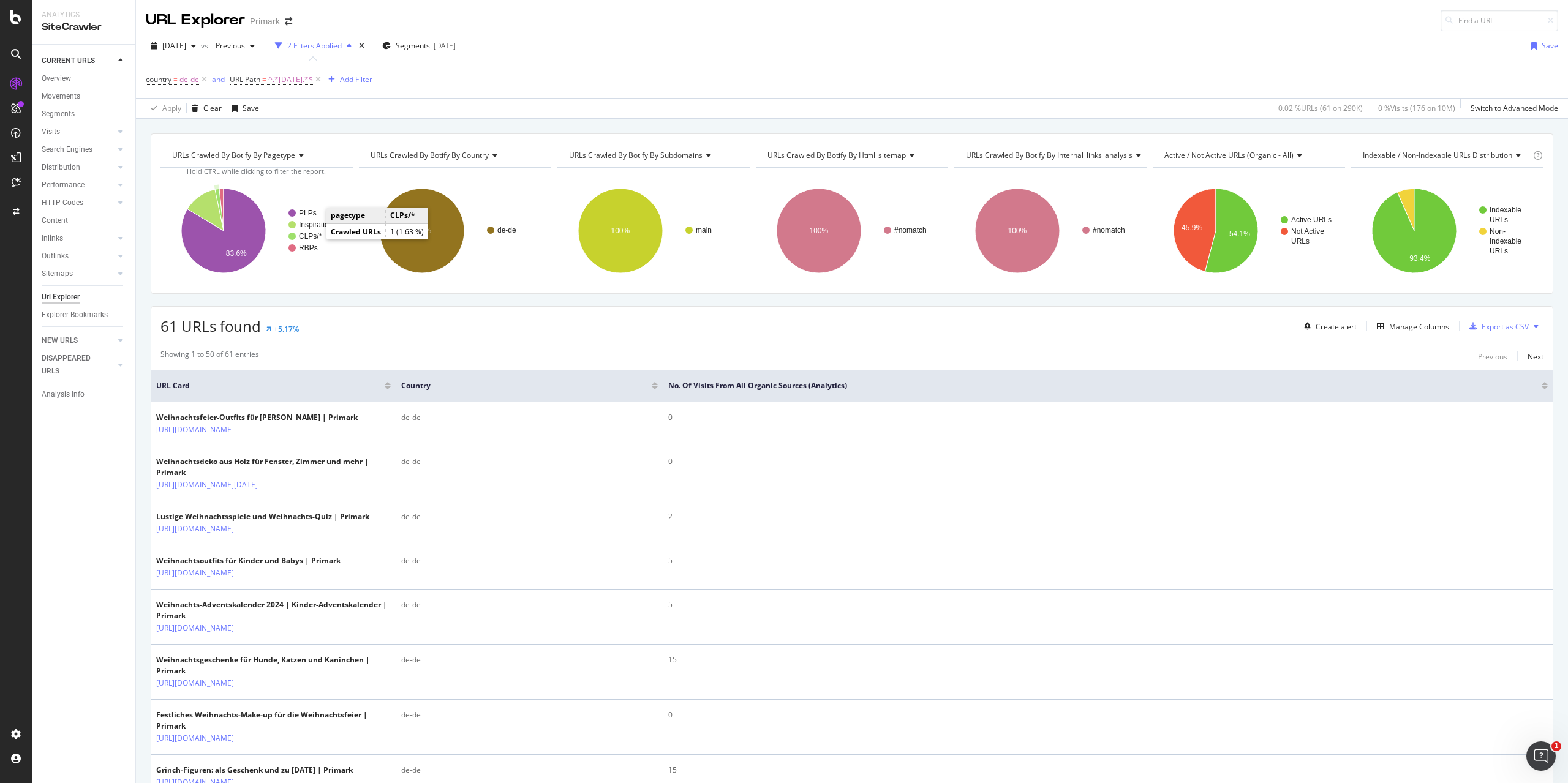
click at [311, 236] on text "CLPs/*" at bounding box center [311, 237] width 24 height 9
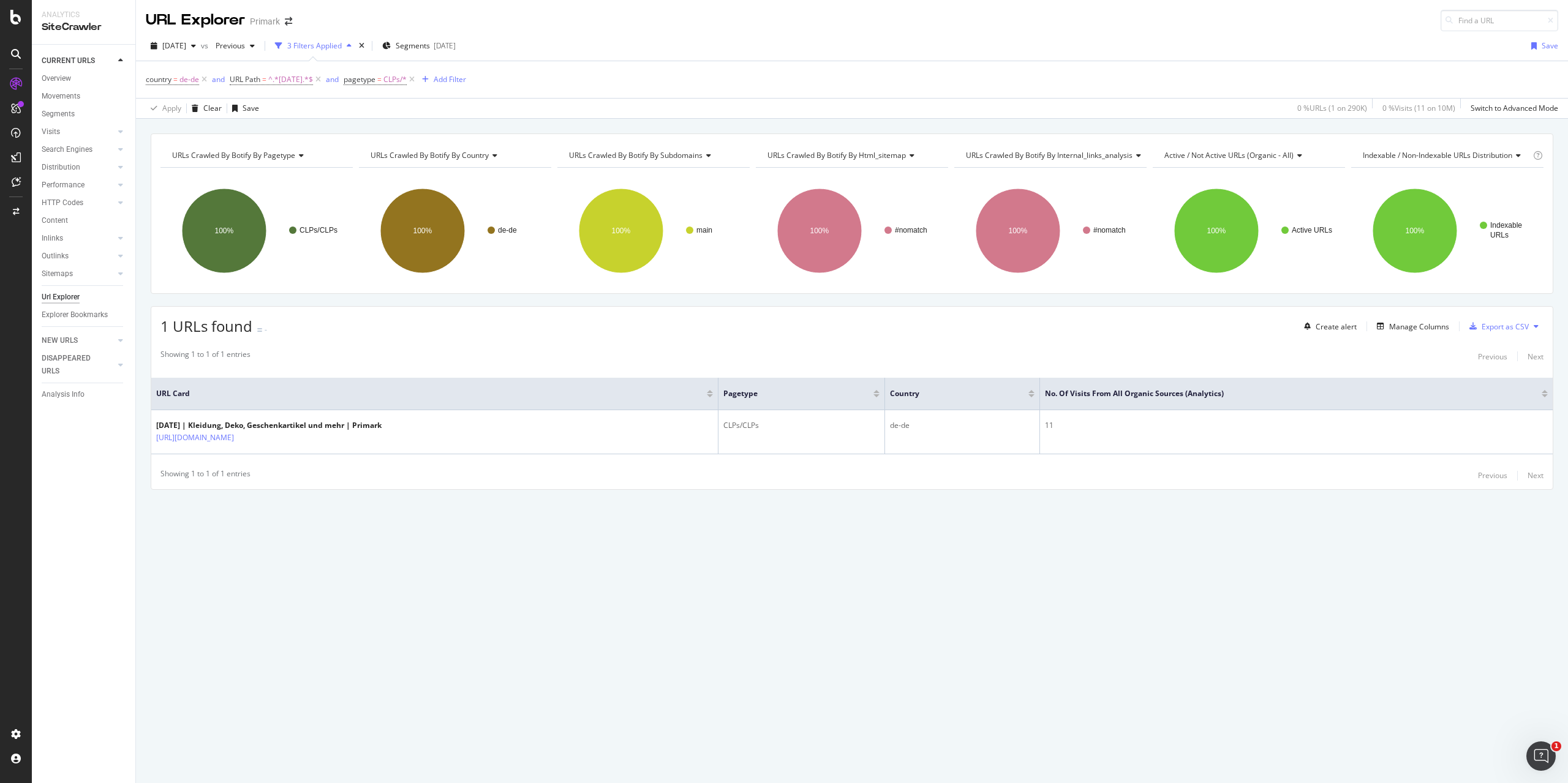
click at [417, 79] on icon at bounding box center [411, 79] width 10 height 12
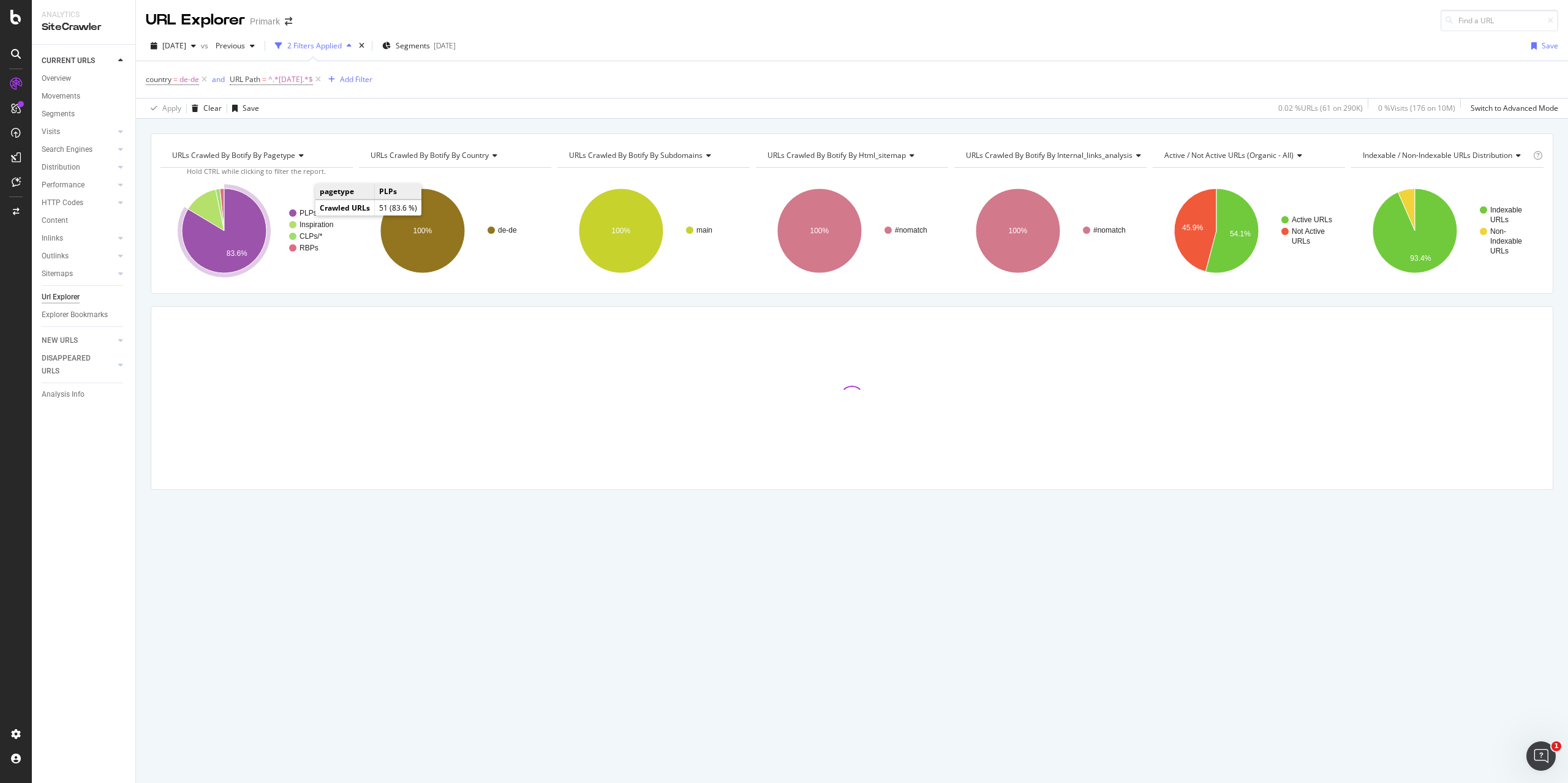
click at [300, 211] on text "PLPs" at bounding box center [309, 213] width 18 height 9
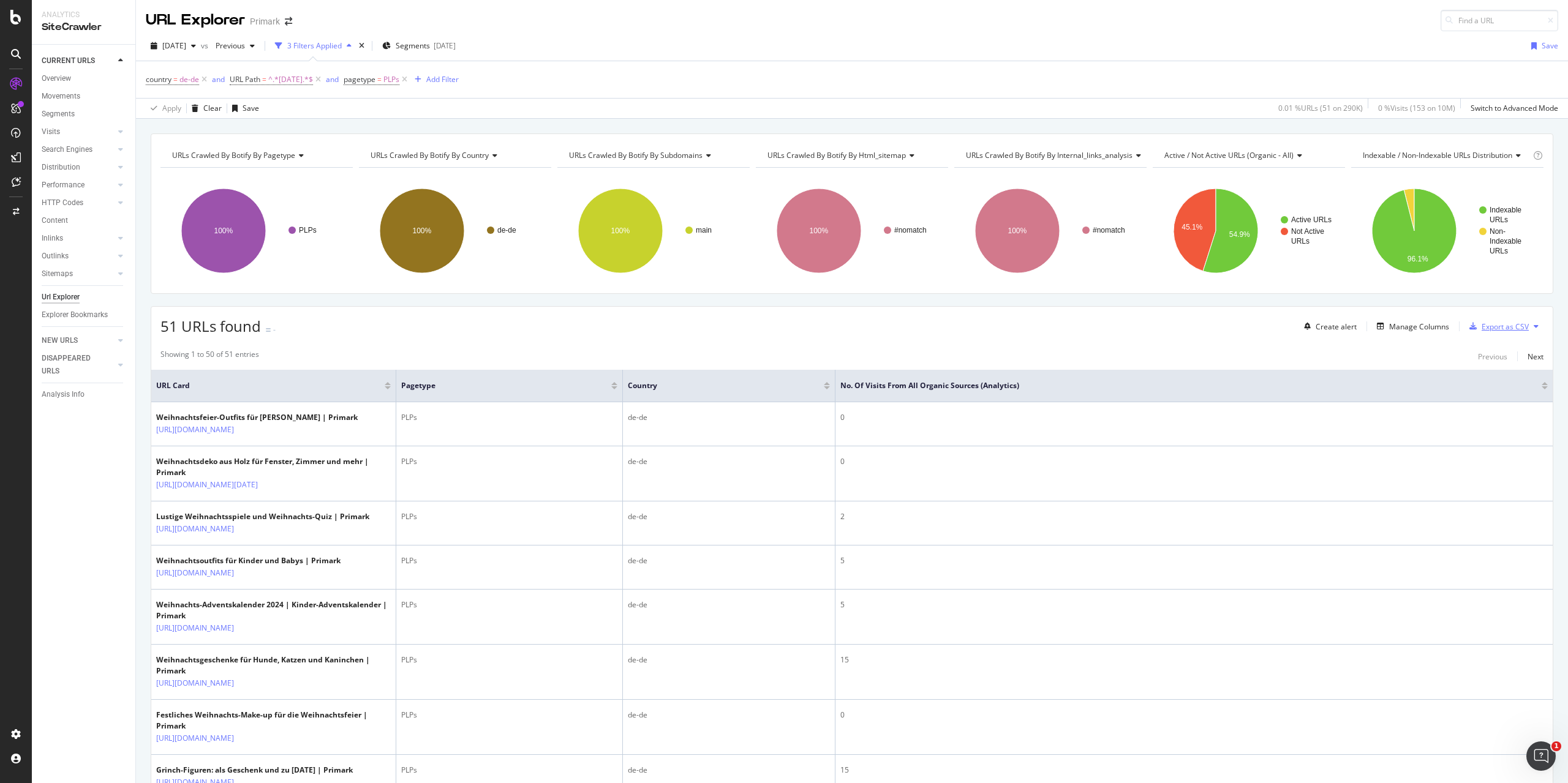
click at [1484, 326] on div "Export as CSV" at bounding box center [1505, 327] width 47 height 10
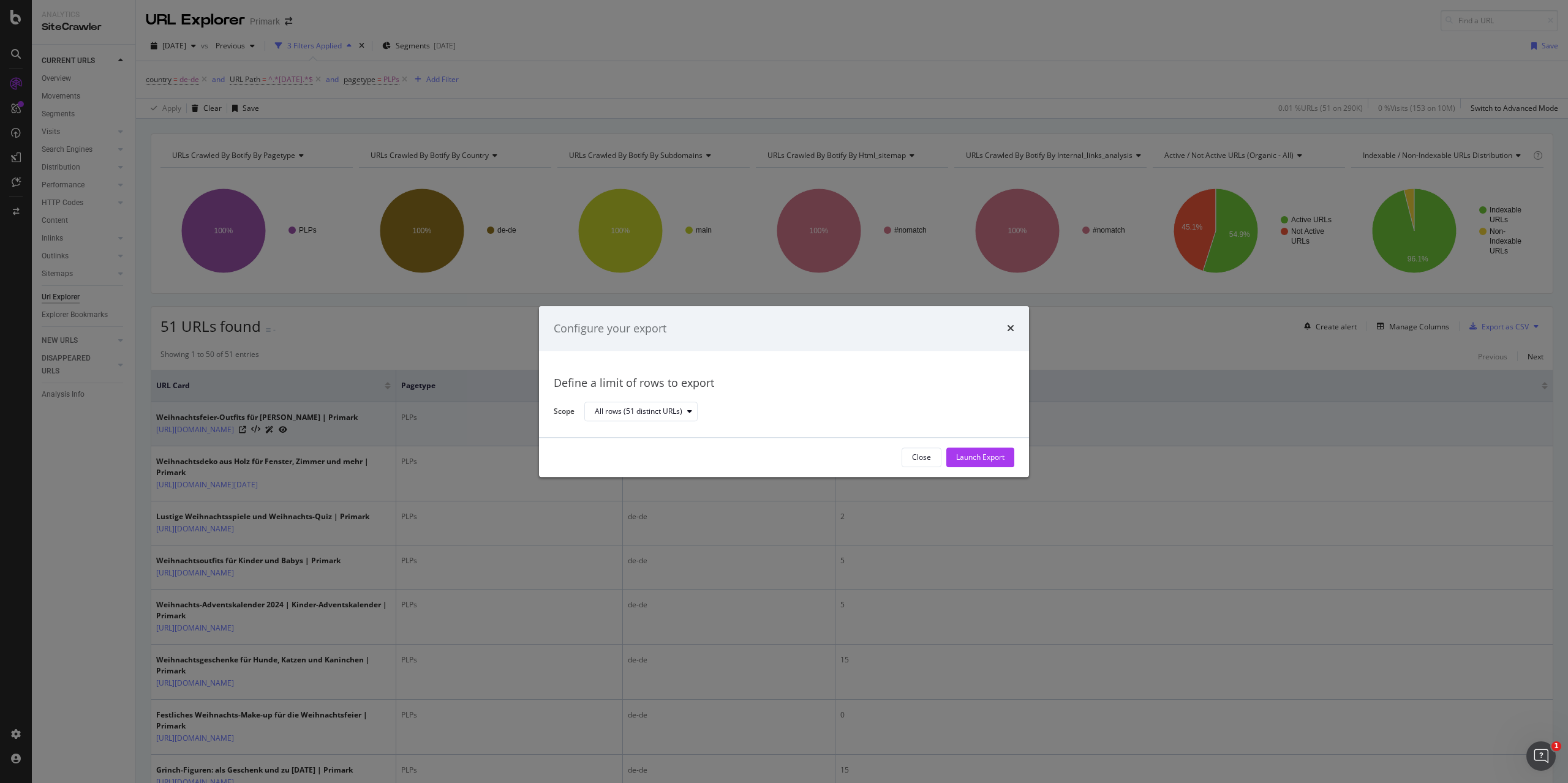
click at [983, 454] on div "Launch Export" at bounding box center [980, 458] width 48 height 10
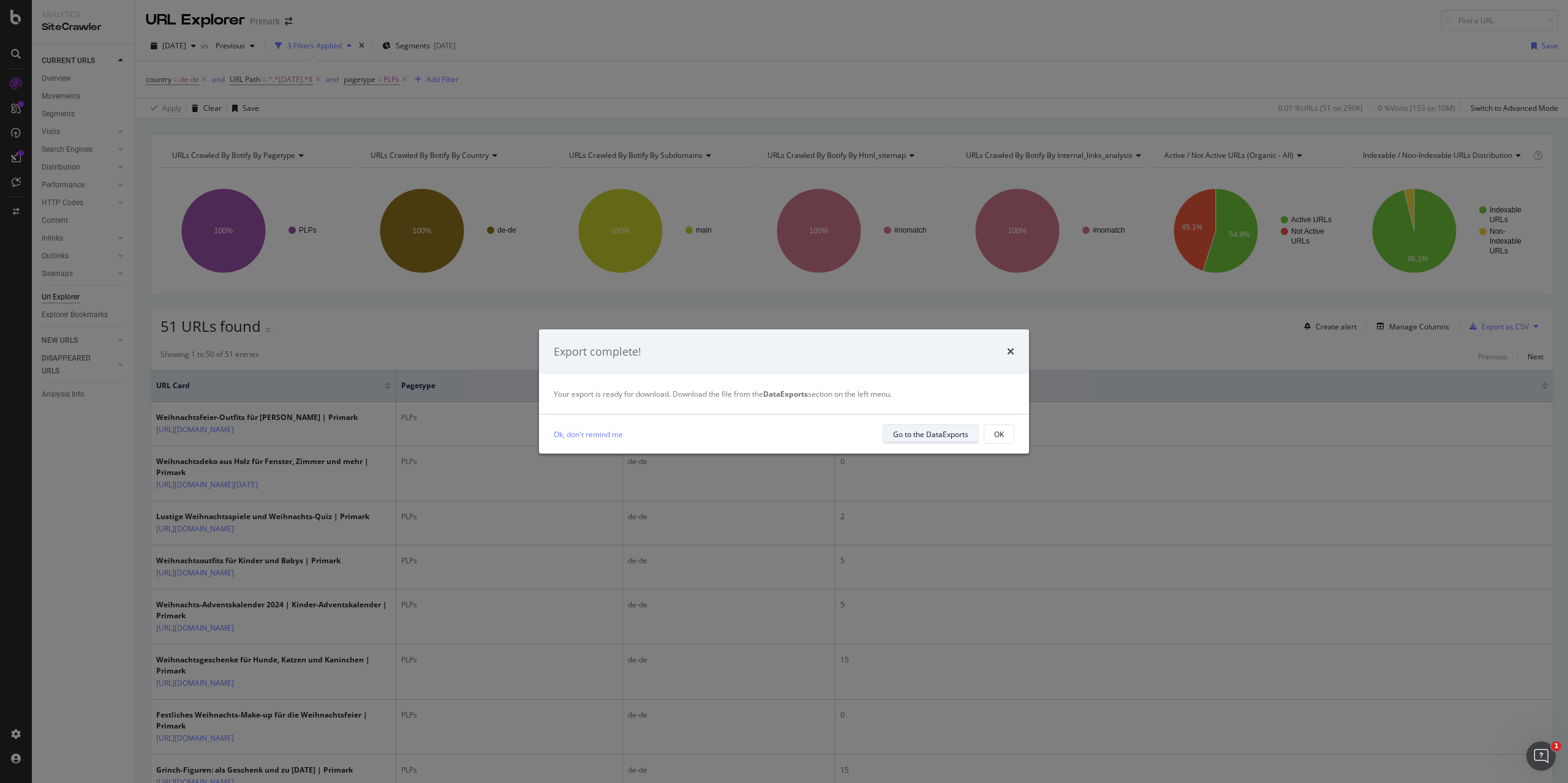
click at [924, 435] on div "Go to the DataExports" at bounding box center [930, 434] width 76 height 10
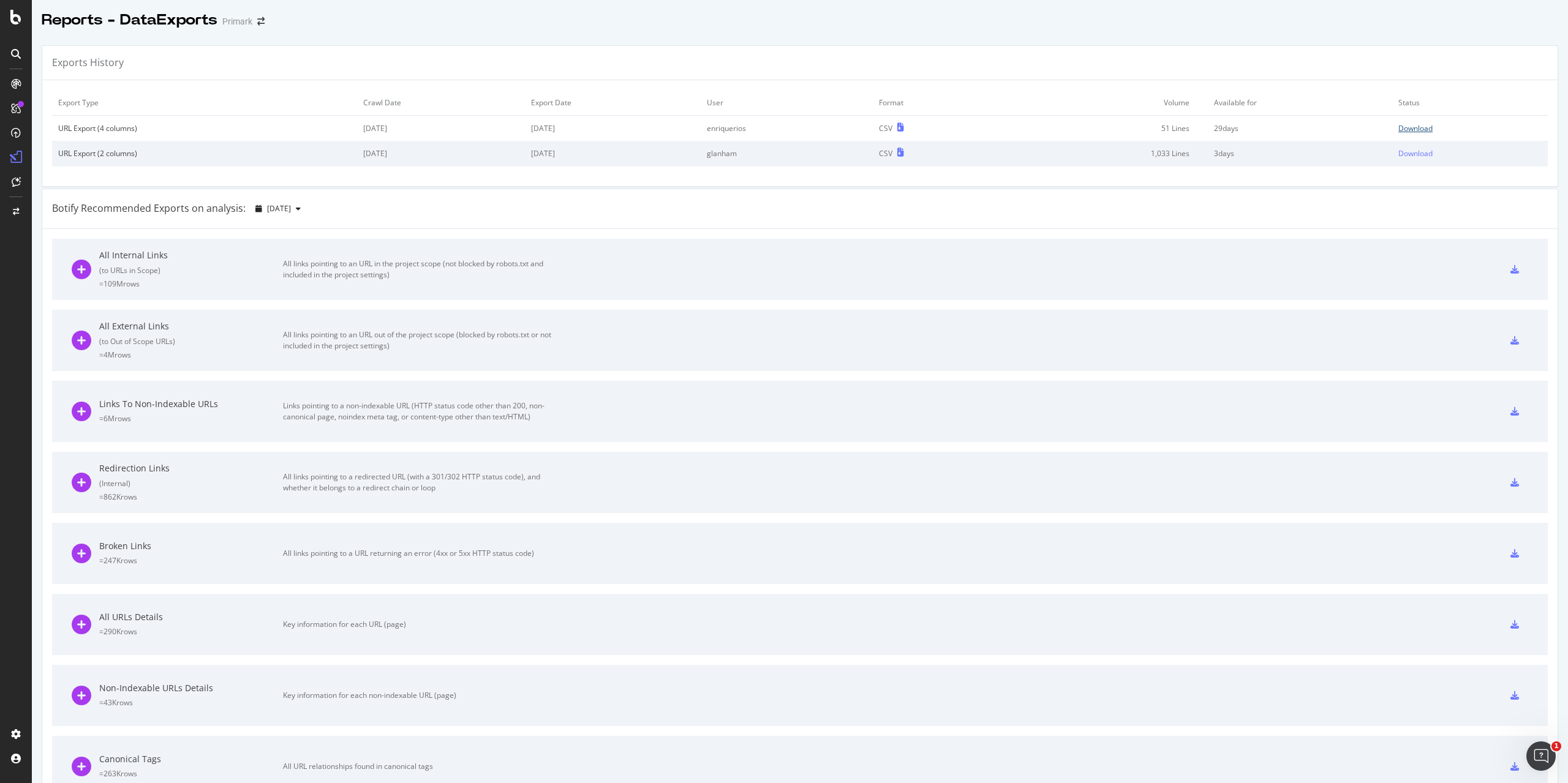
click at [1399, 127] on div "Download" at bounding box center [1415, 129] width 35 height 10
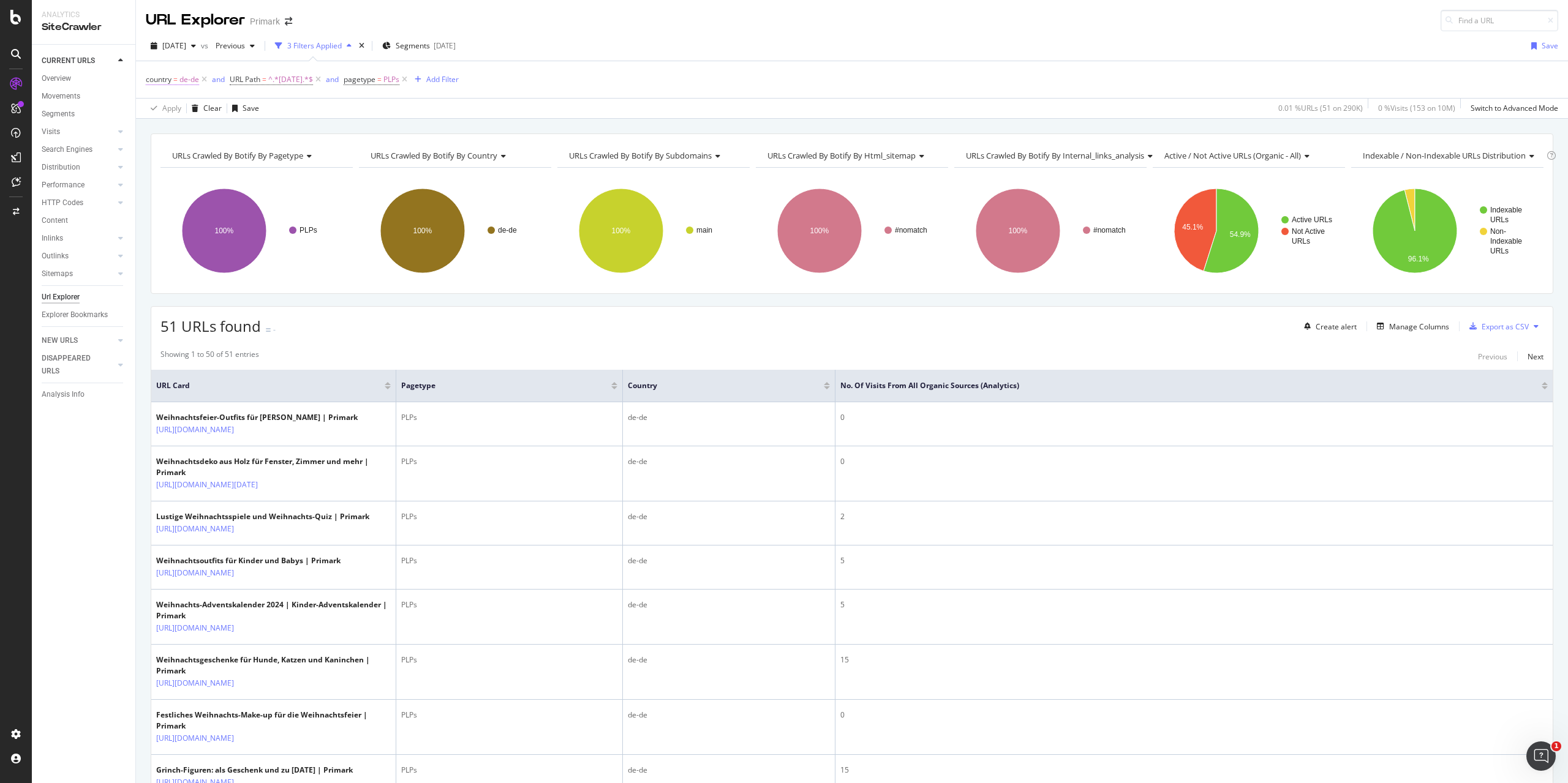
click at [191, 79] on span "de-de" at bounding box center [189, 79] width 20 height 17
click at [184, 148] on icon at bounding box center [183, 151] width 9 height 7
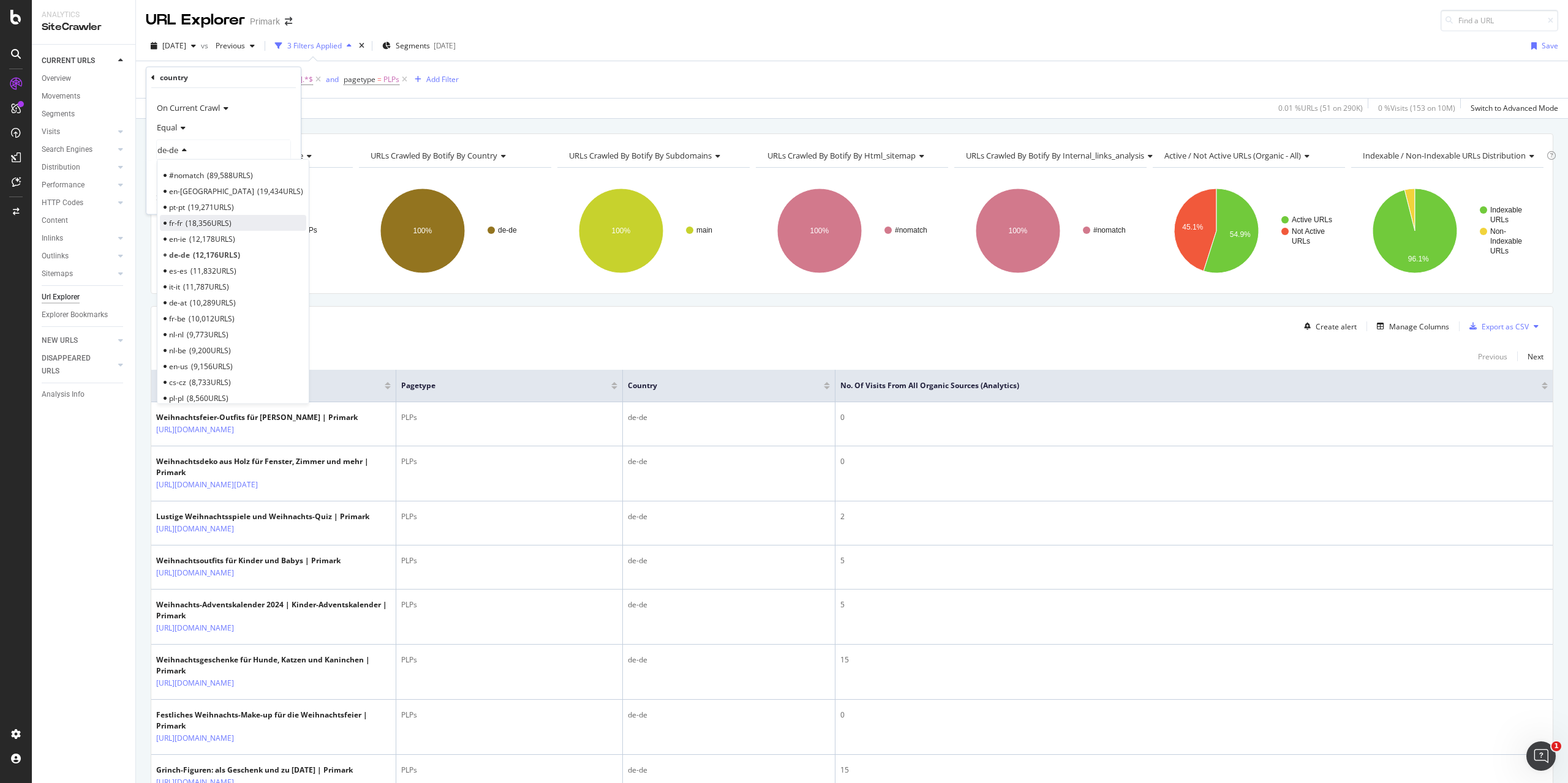
click at [182, 220] on div "fr-fr 18,356 URLS" at bounding box center [233, 223] width 146 height 16
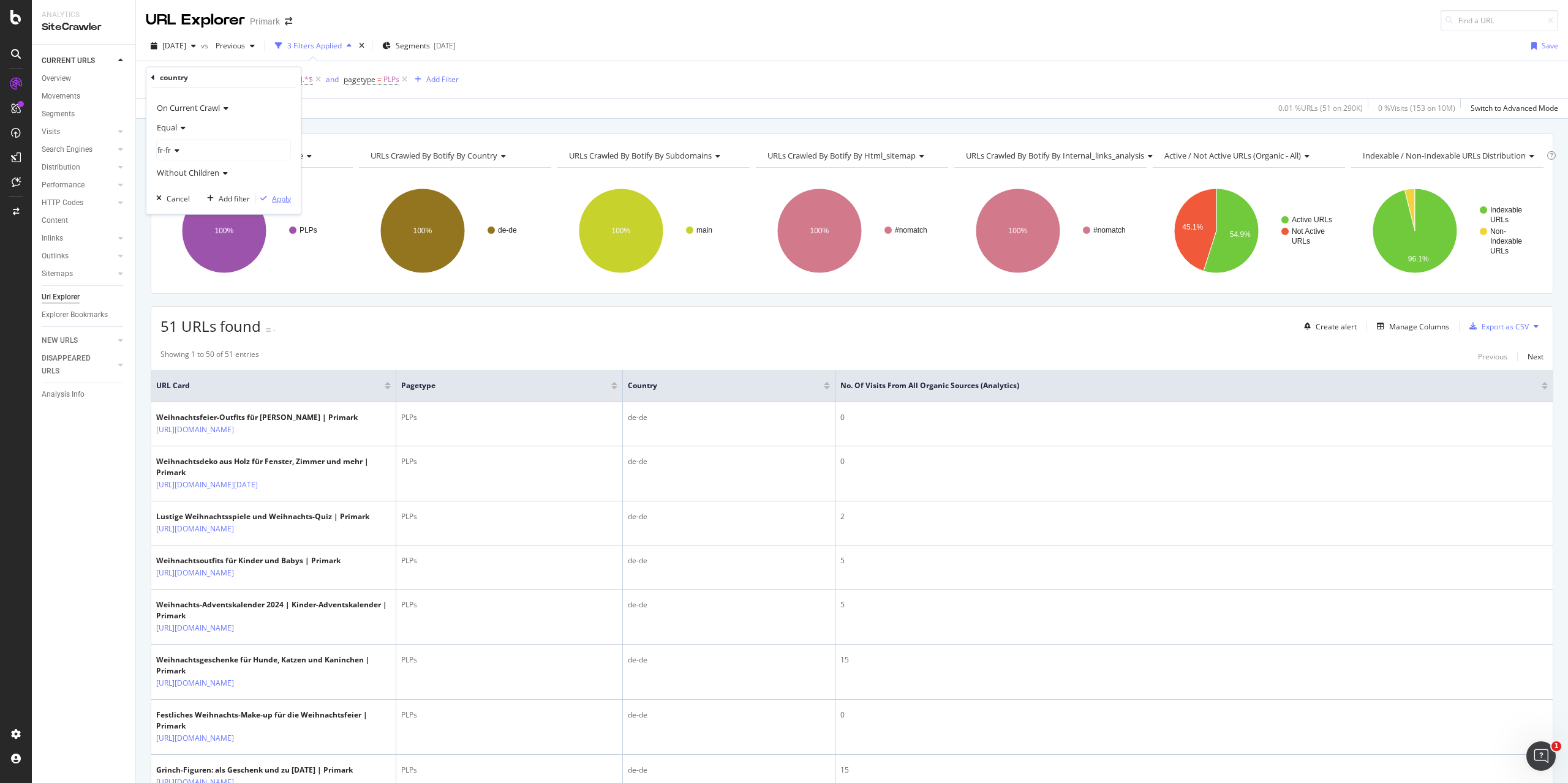
click at [281, 199] on div "Apply" at bounding box center [281, 198] width 19 height 10
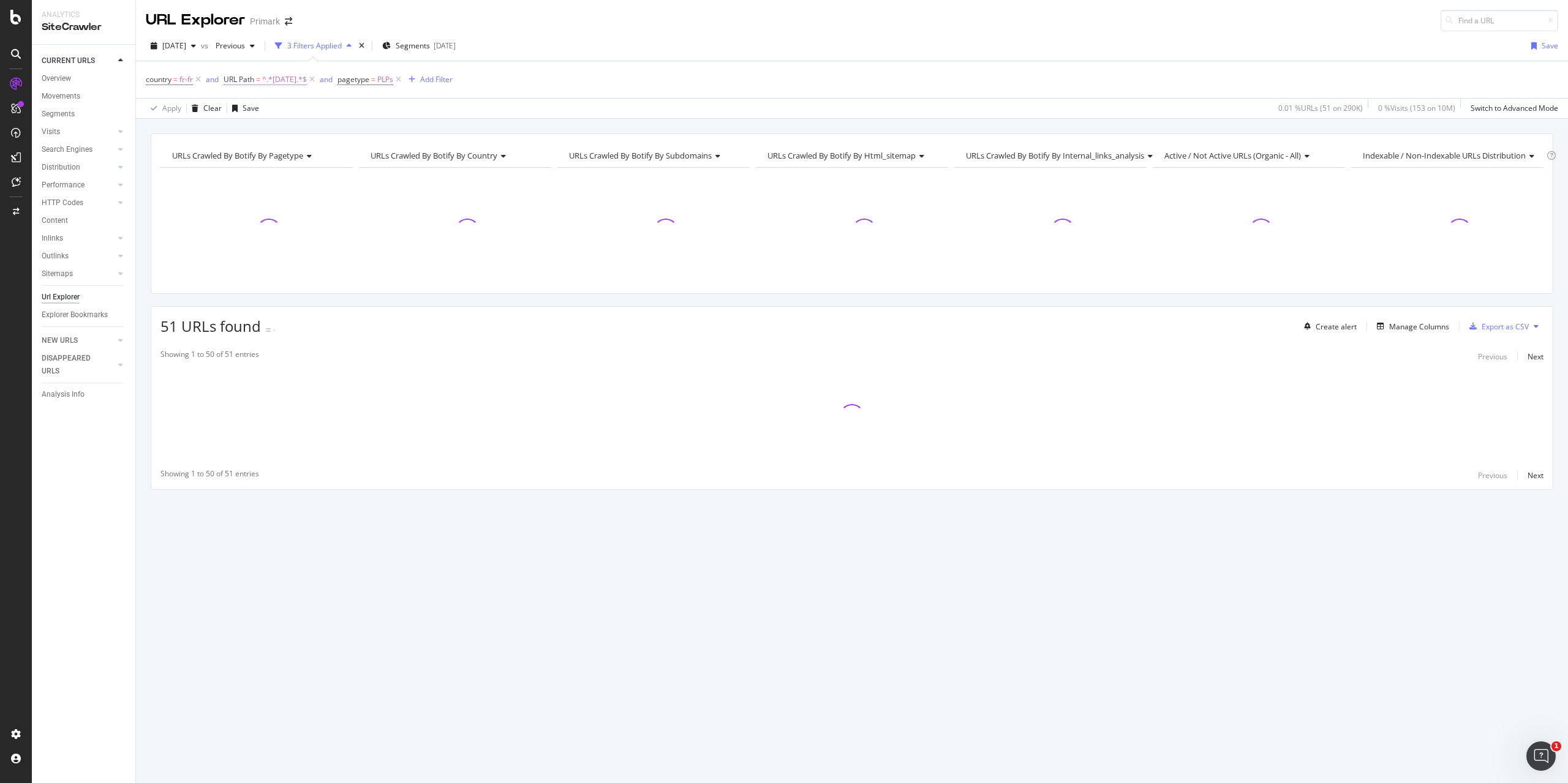
click at [303, 79] on span "^.*[DATE].*$" at bounding box center [284, 79] width 45 height 17
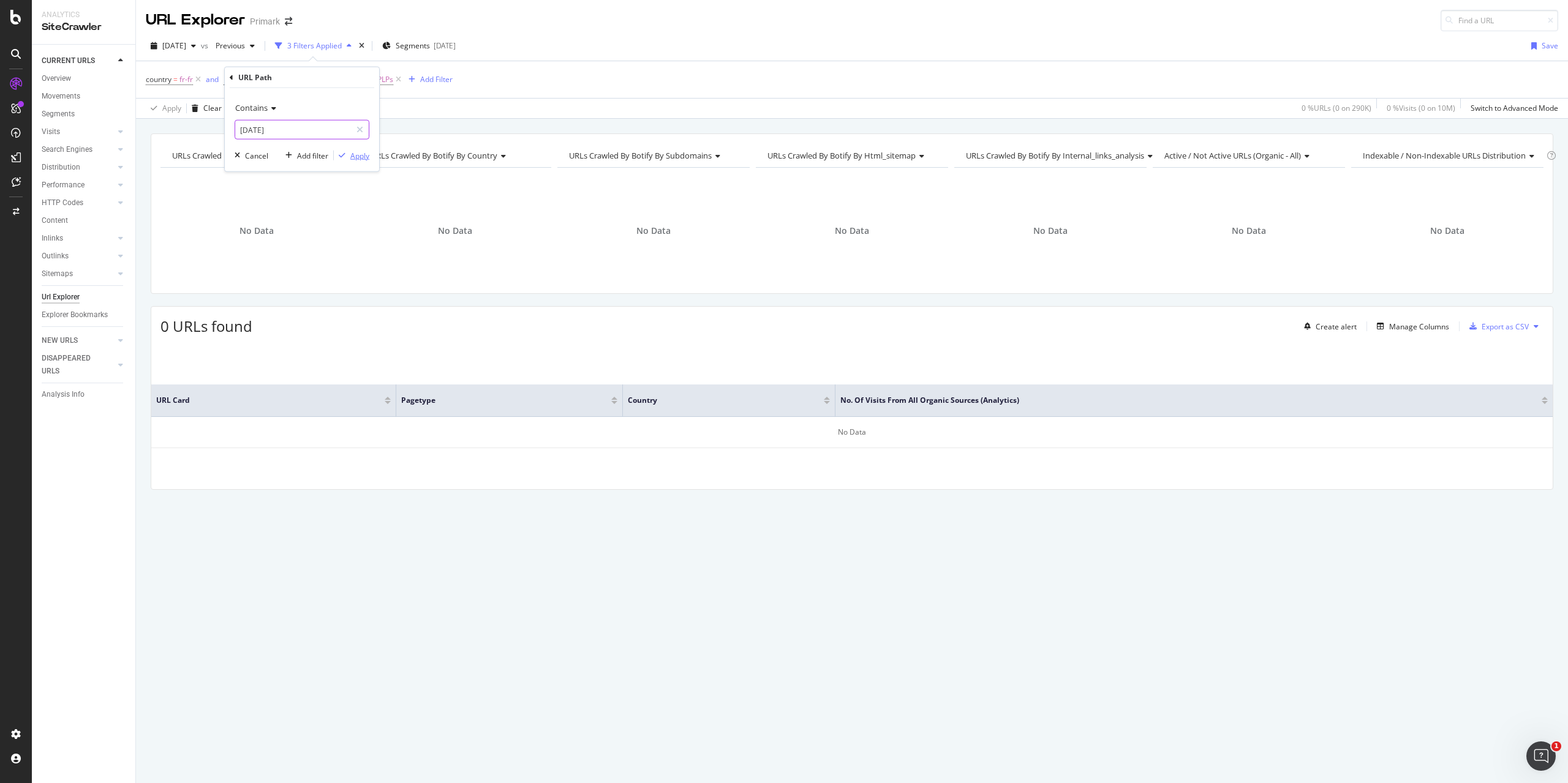
type input "[DATE]"
click at [365, 156] on div "Apply" at bounding box center [360, 155] width 19 height 10
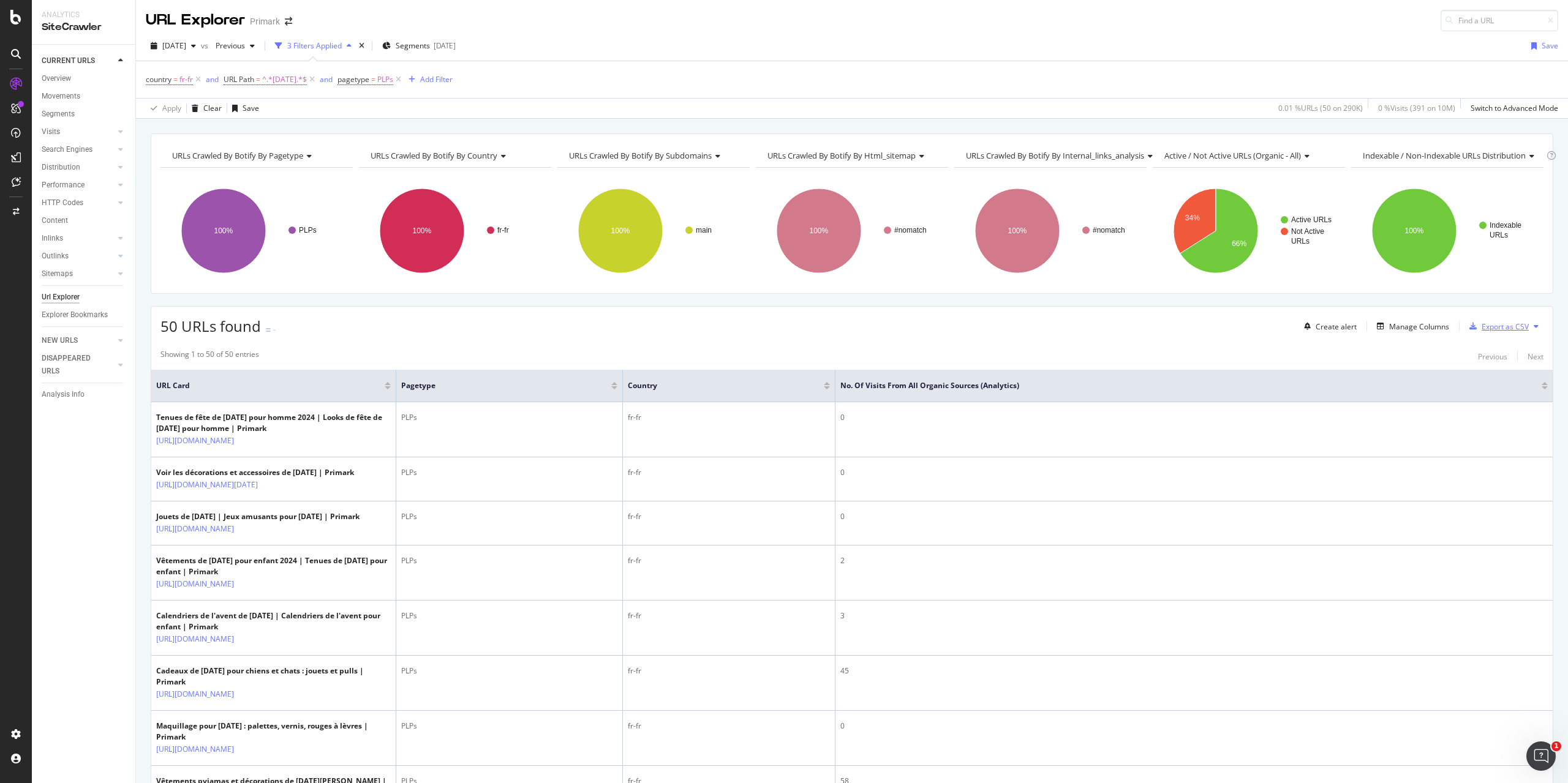
click at [1481, 327] on div "Export as CSV" at bounding box center [1505, 327] width 47 height 10
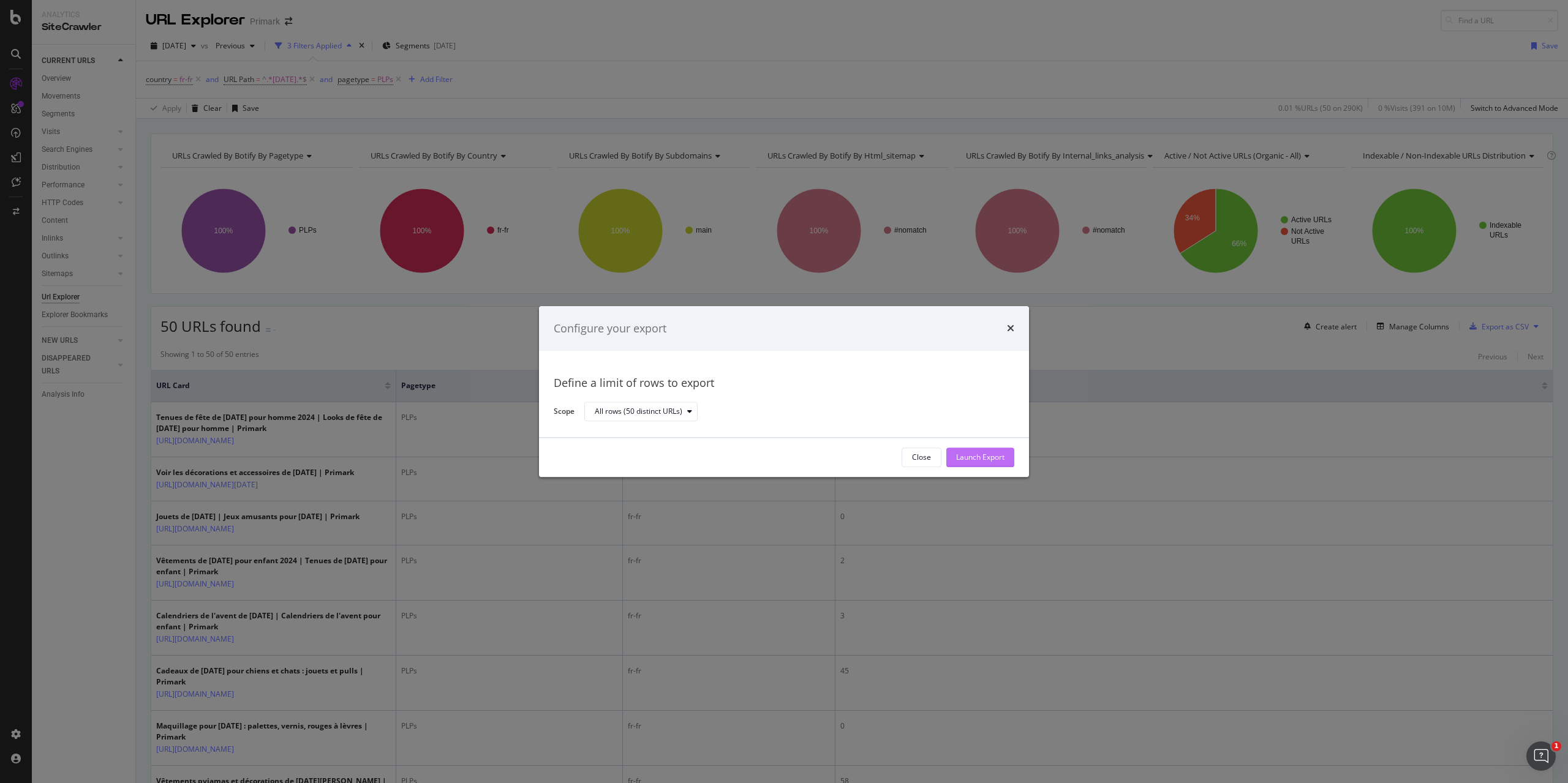
click at [999, 456] on div "Launch Export" at bounding box center [980, 458] width 48 height 10
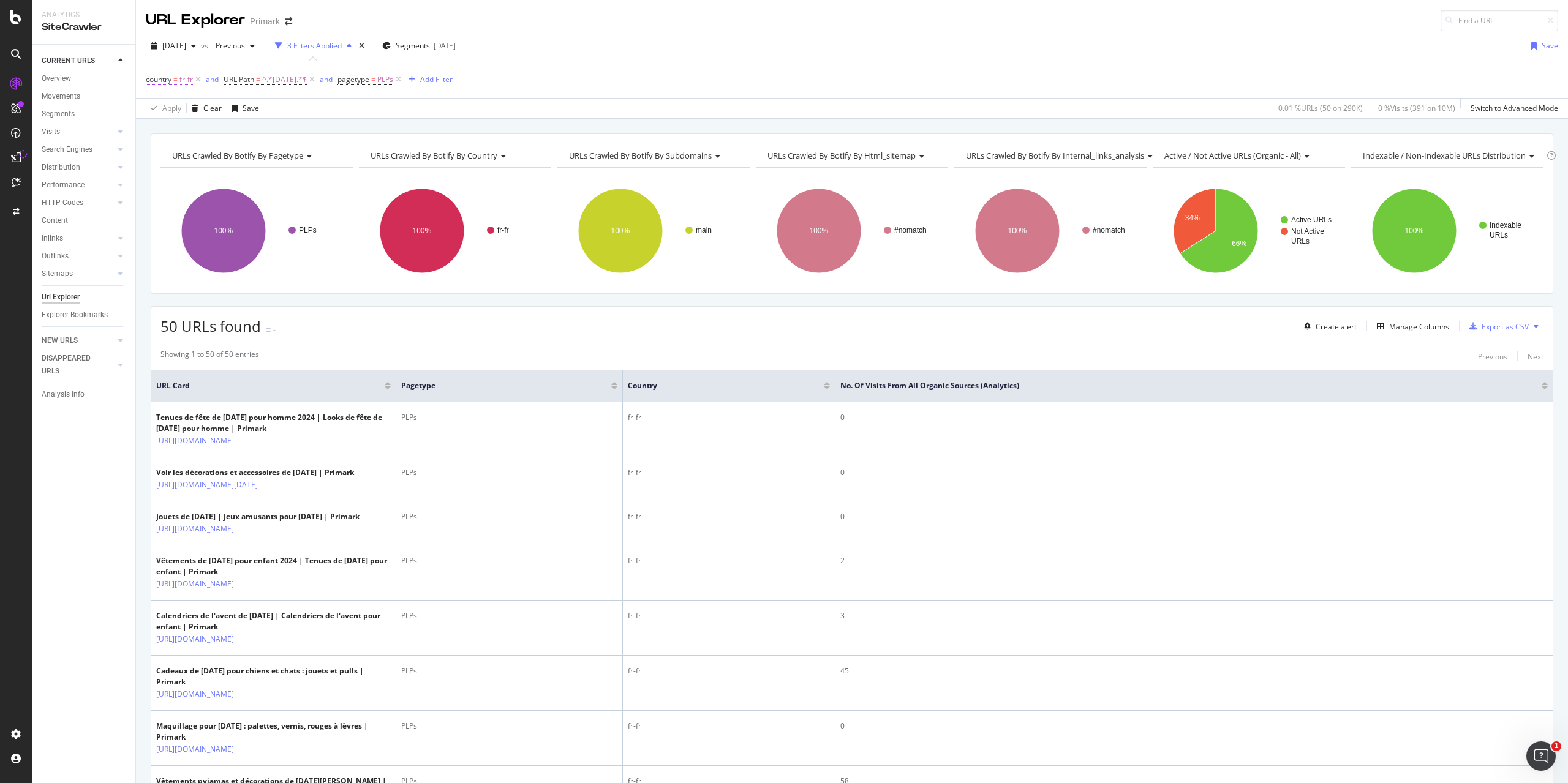
click at [178, 79] on span "country = fr-fr" at bounding box center [169, 79] width 47 height 11
click at [165, 149] on span "fr-fr" at bounding box center [164, 150] width 13 height 11
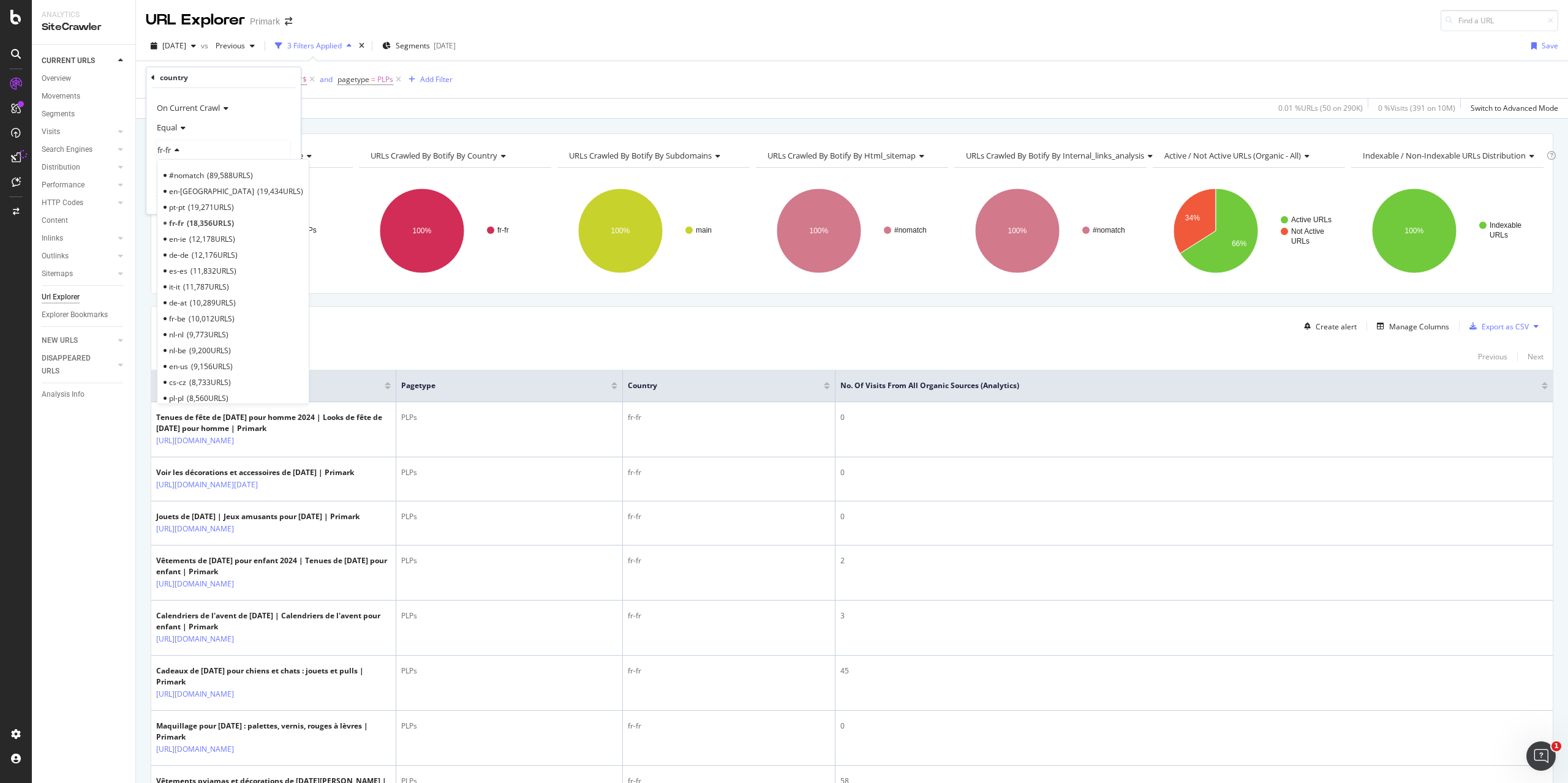
click at [178, 281] on span "it-it" at bounding box center [174, 286] width 11 height 10
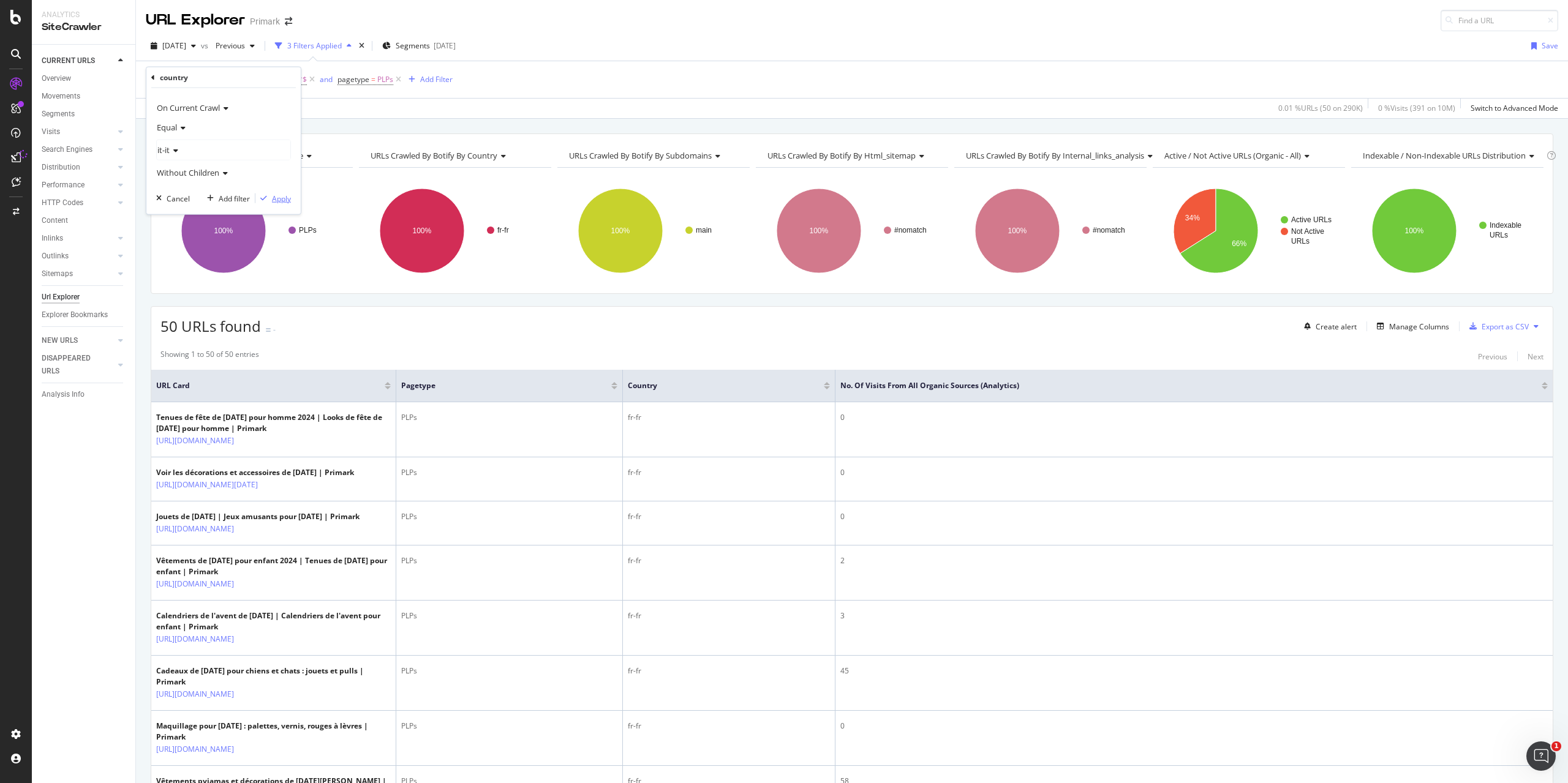
click at [274, 194] on div "Apply" at bounding box center [281, 198] width 19 height 10
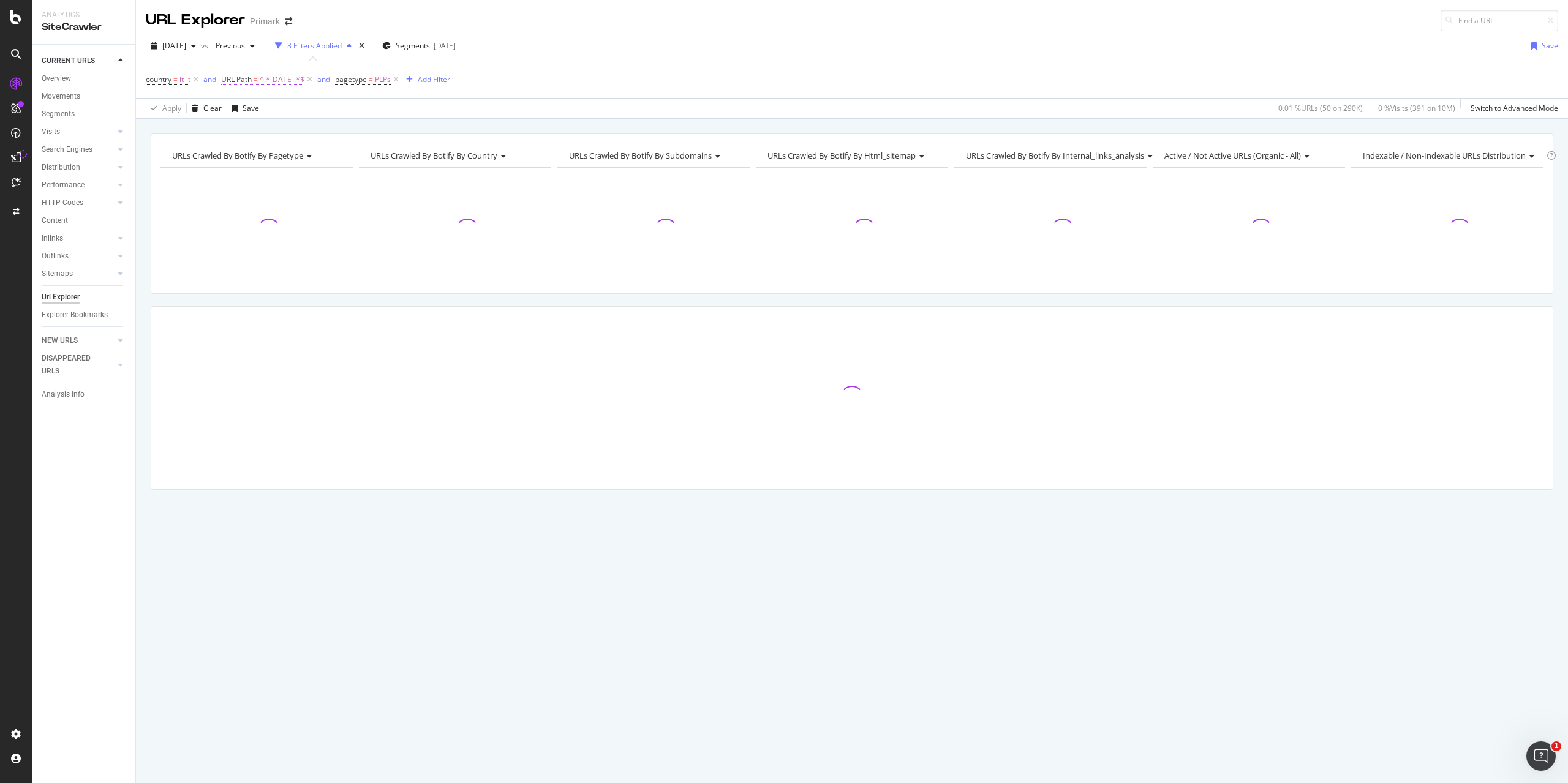
click at [278, 81] on span "^.*[DATE].*$" at bounding box center [281, 79] width 45 height 17
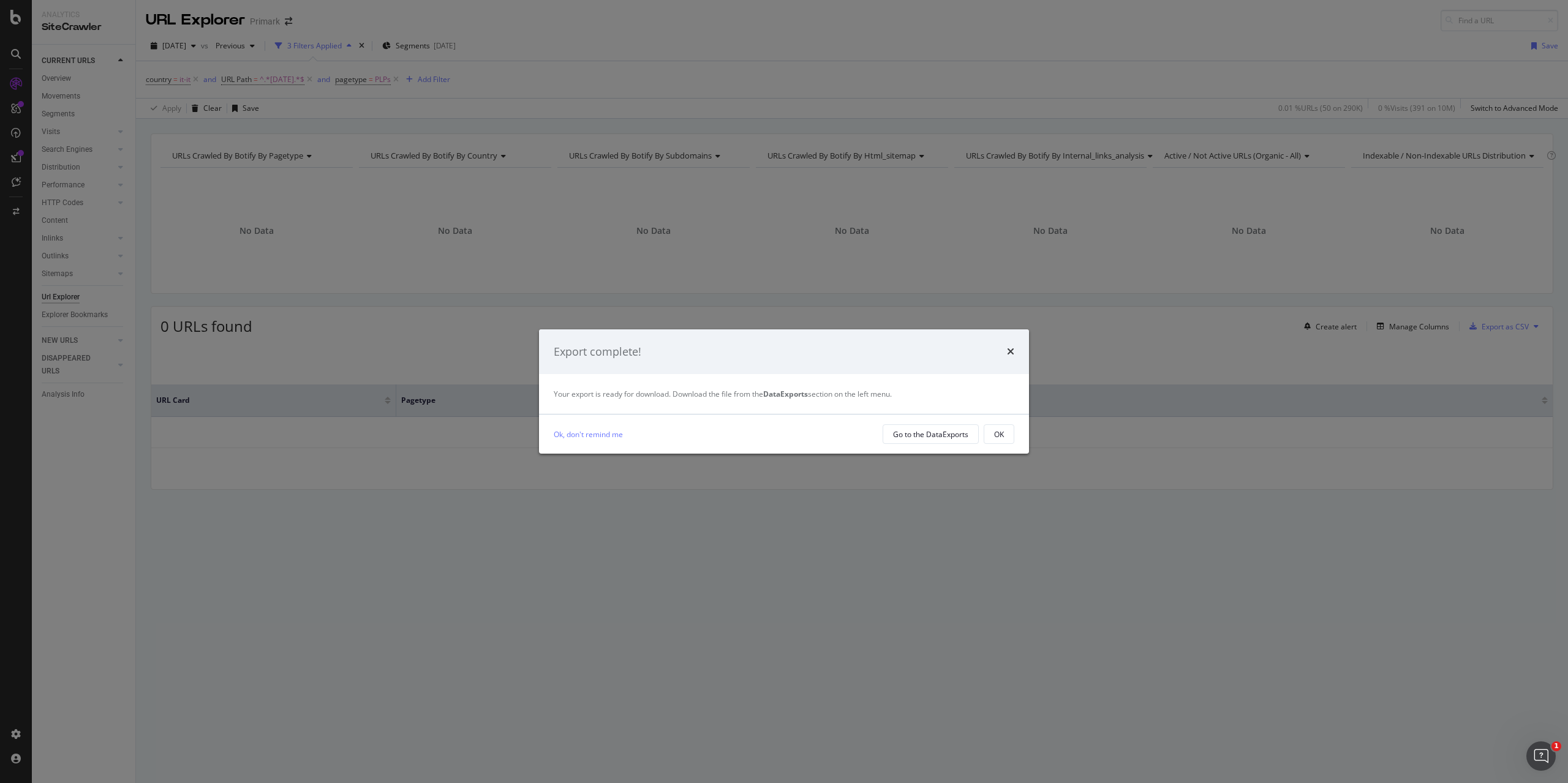
click at [266, 131] on div "Export complete! Your export is ready for download. Download the file from the …" at bounding box center [784, 392] width 1568 height 783
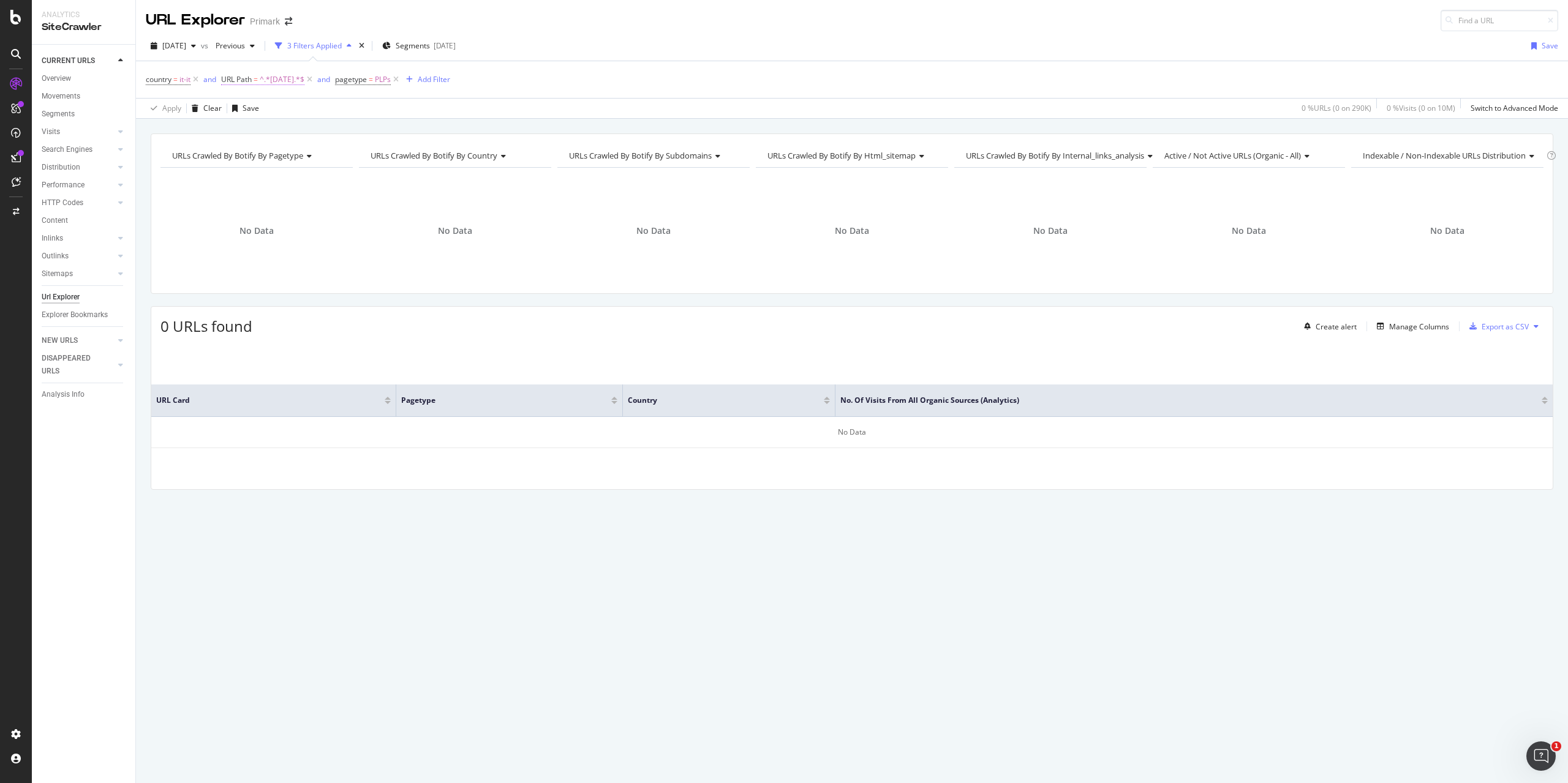
click at [279, 81] on span "^.*[DATE].*$" at bounding box center [281, 79] width 45 height 17
click at [257, 126] on input "[DATE]" at bounding box center [292, 129] width 116 height 20
type input "[DATE]"
click at [356, 155] on div "Apply" at bounding box center [358, 155] width 19 height 10
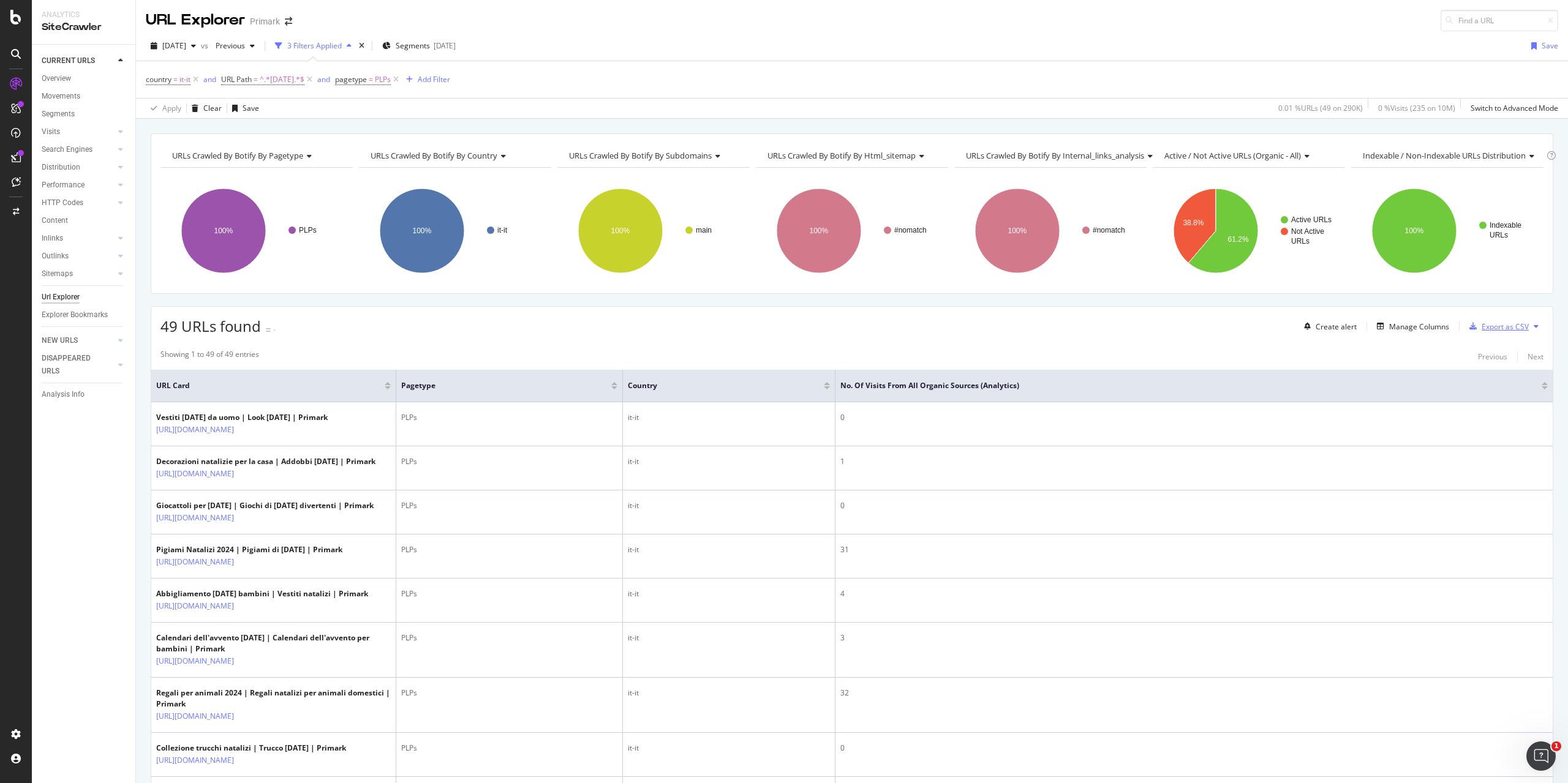
click at [1482, 326] on div "Export as CSV" at bounding box center [1505, 327] width 47 height 10
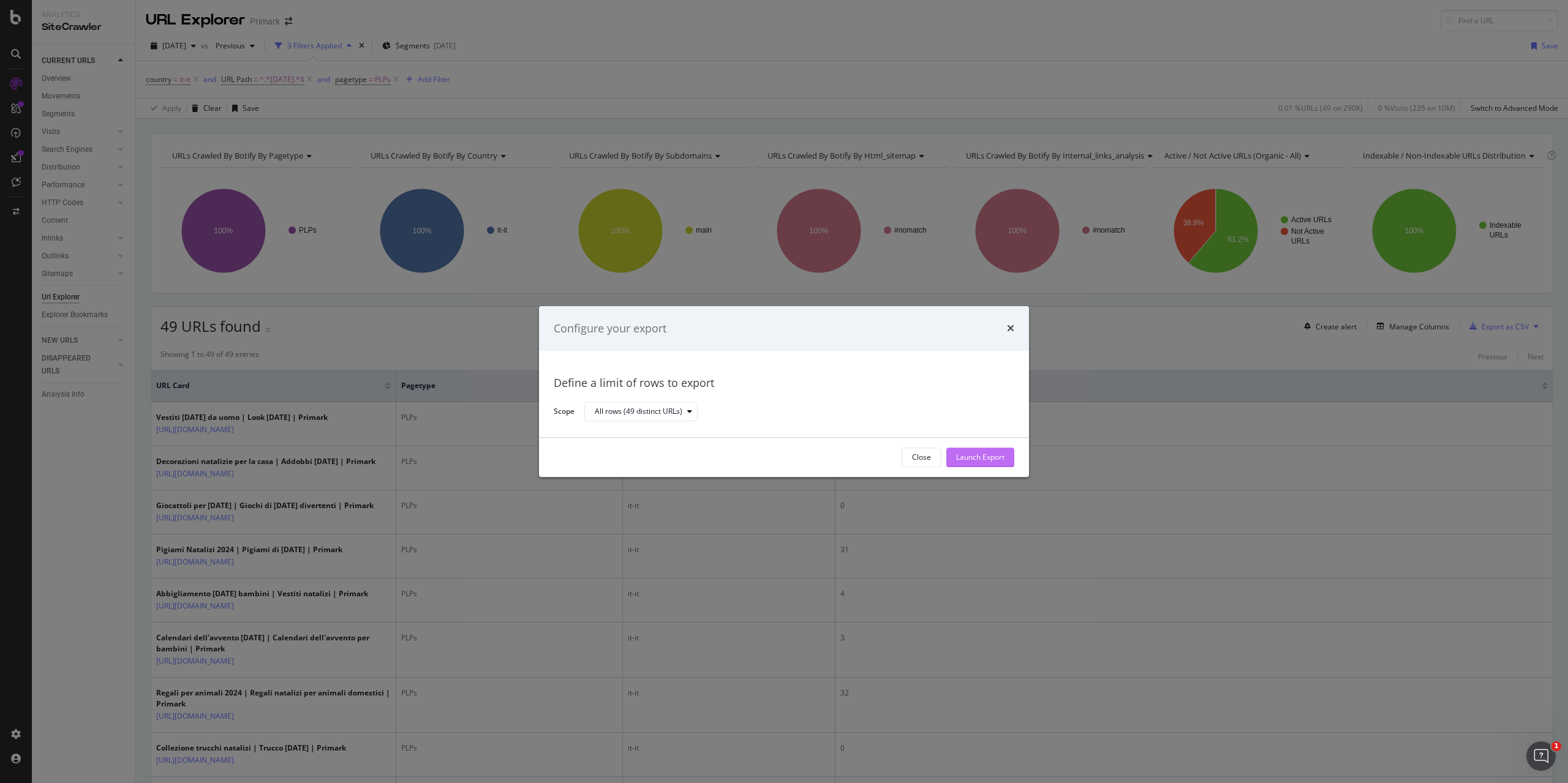
click at [978, 458] on div "Launch Export" at bounding box center [980, 458] width 48 height 10
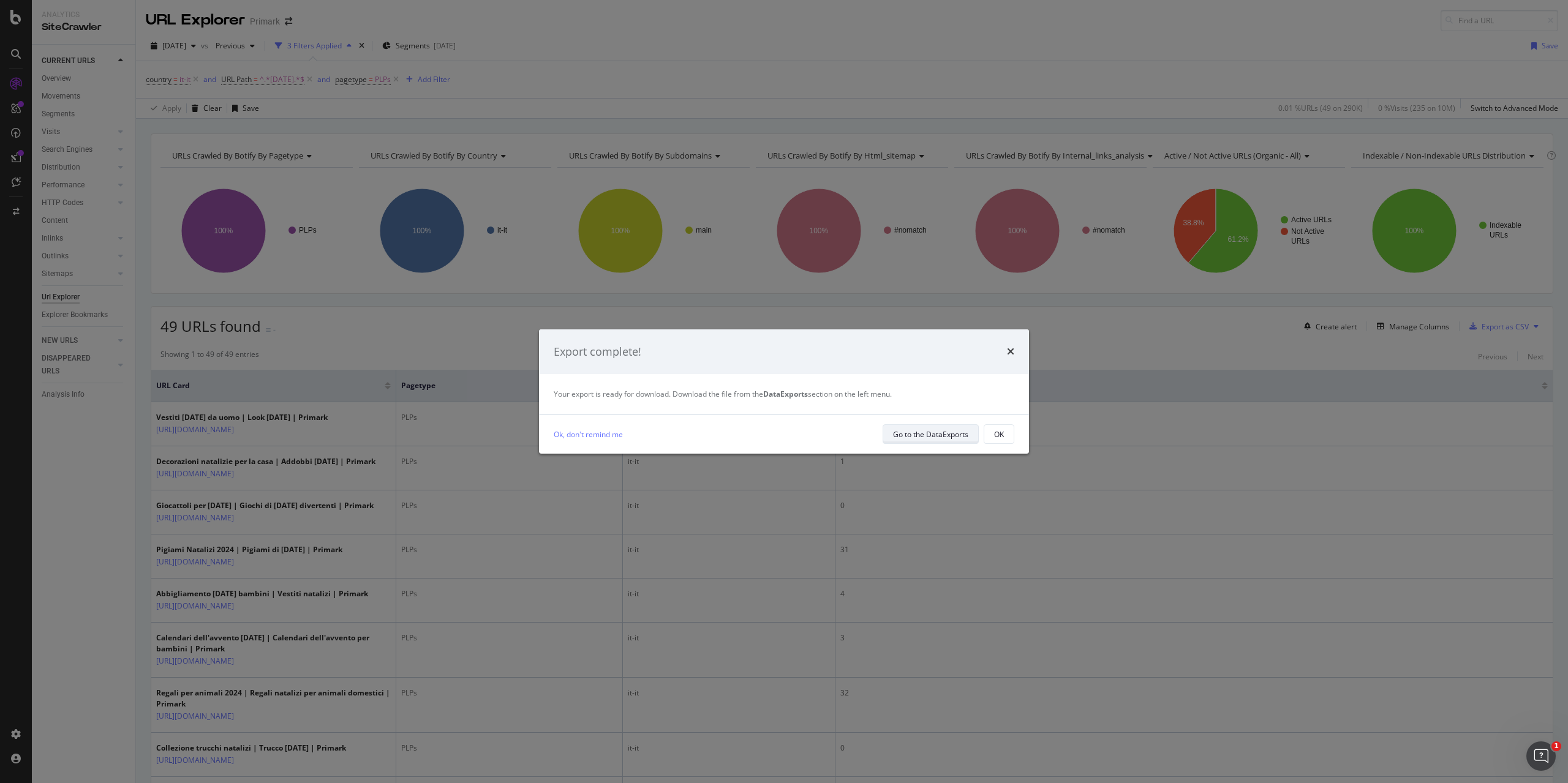
click at [954, 435] on div "Go to the DataExports" at bounding box center [930, 434] width 76 height 10
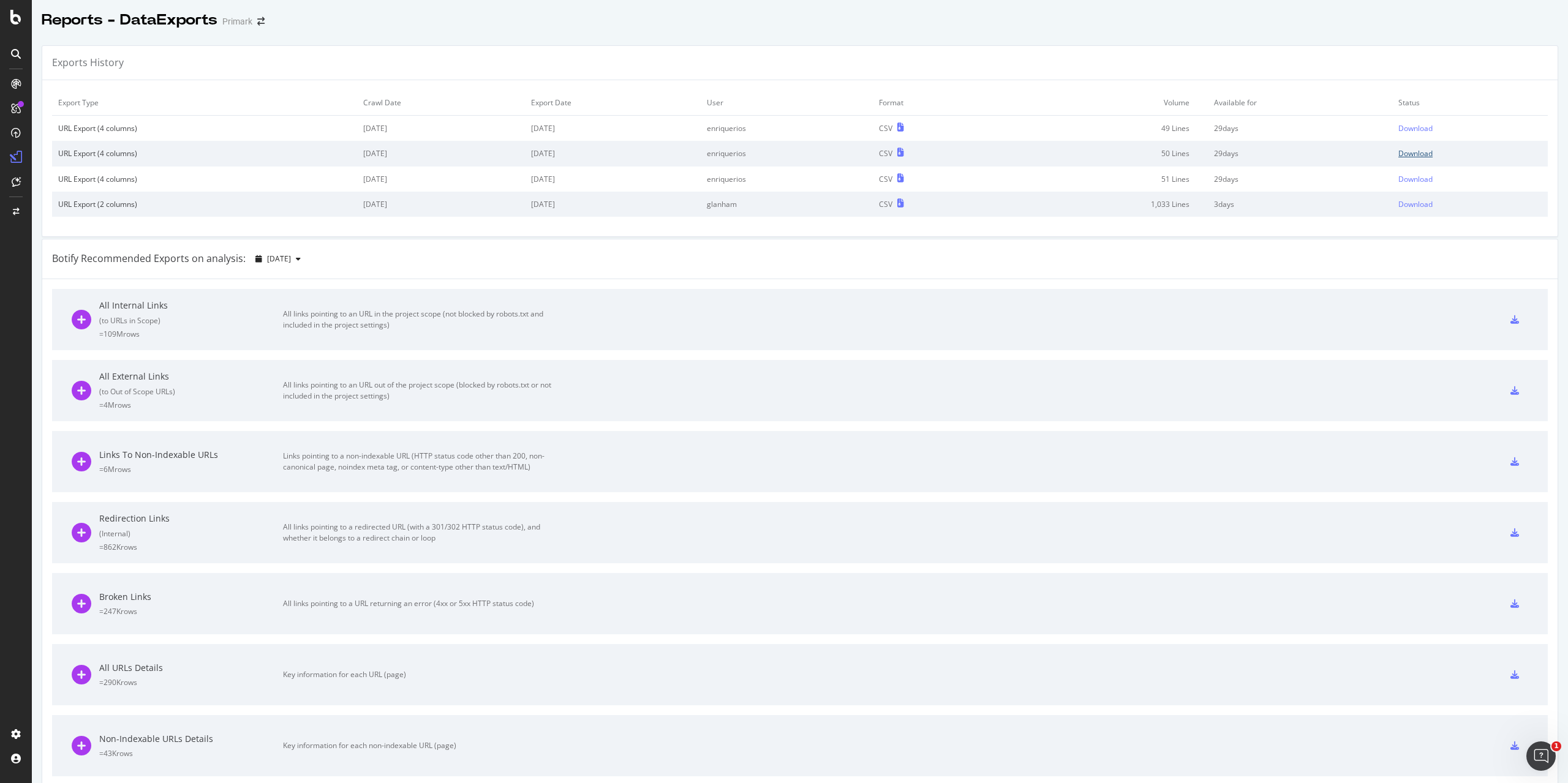
click at [1401, 155] on div "Download" at bounding box center [1415, 154] width 35 height 10
click at [1403, 128] on div "Download" at bounding box center [1415, 129] width 35 height 10
